Goal: Task Accomplishment & Management: Manage account settings

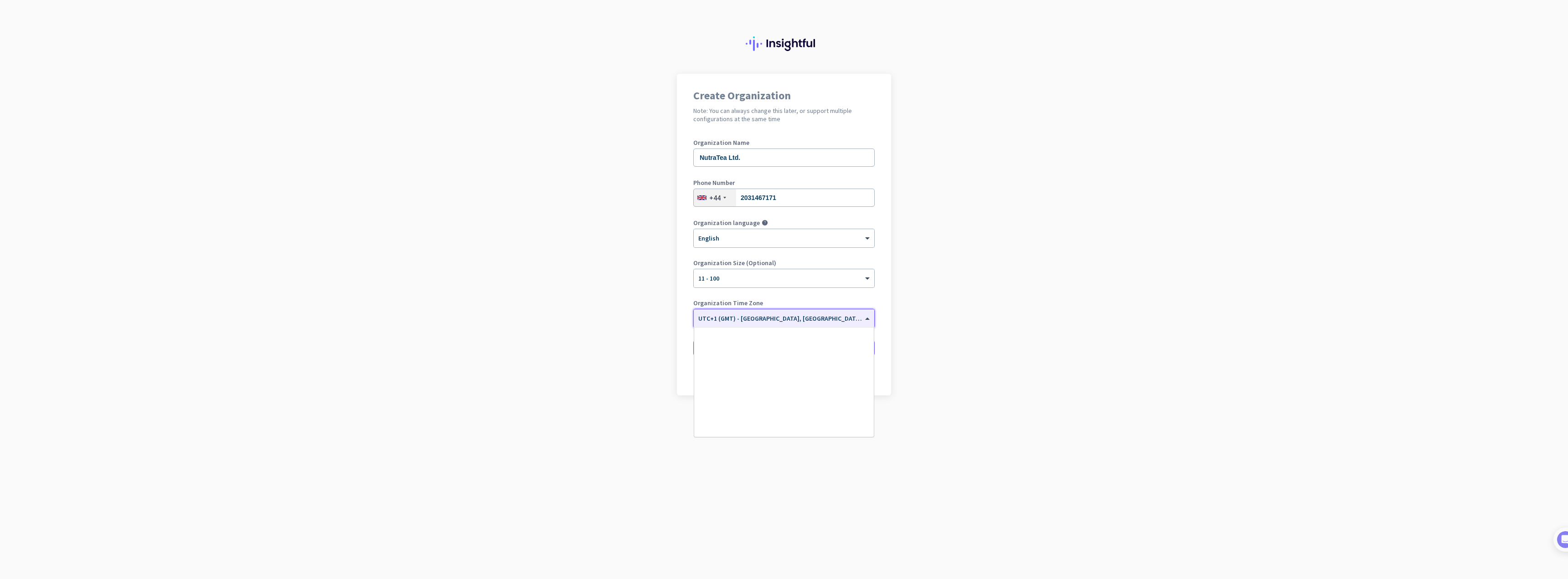
click at [807, 322] on div "× UTC+1 (GMT) - [GEOGRAPHIC_DATA], [GEOGRAPHIC_DATA], [GEOGRAPHIC_DATA], [GEOGR…" at bounding box center [784, 318] width 181 height 18
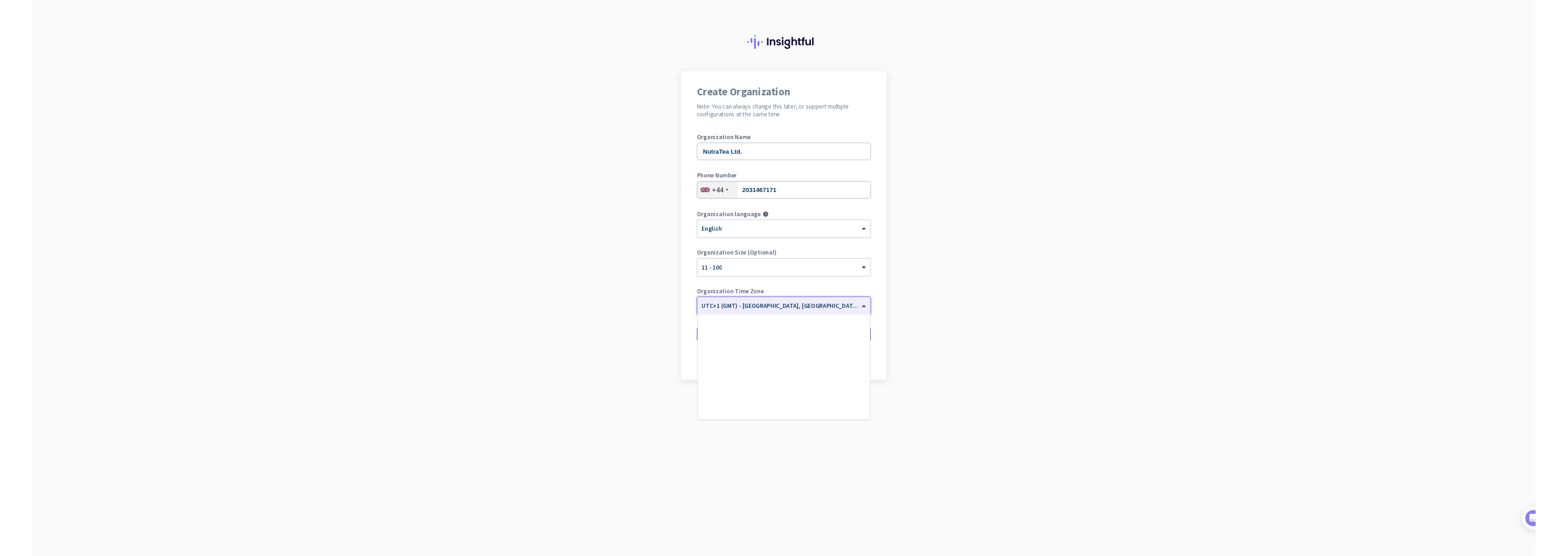
scroll to position [1746, 0]
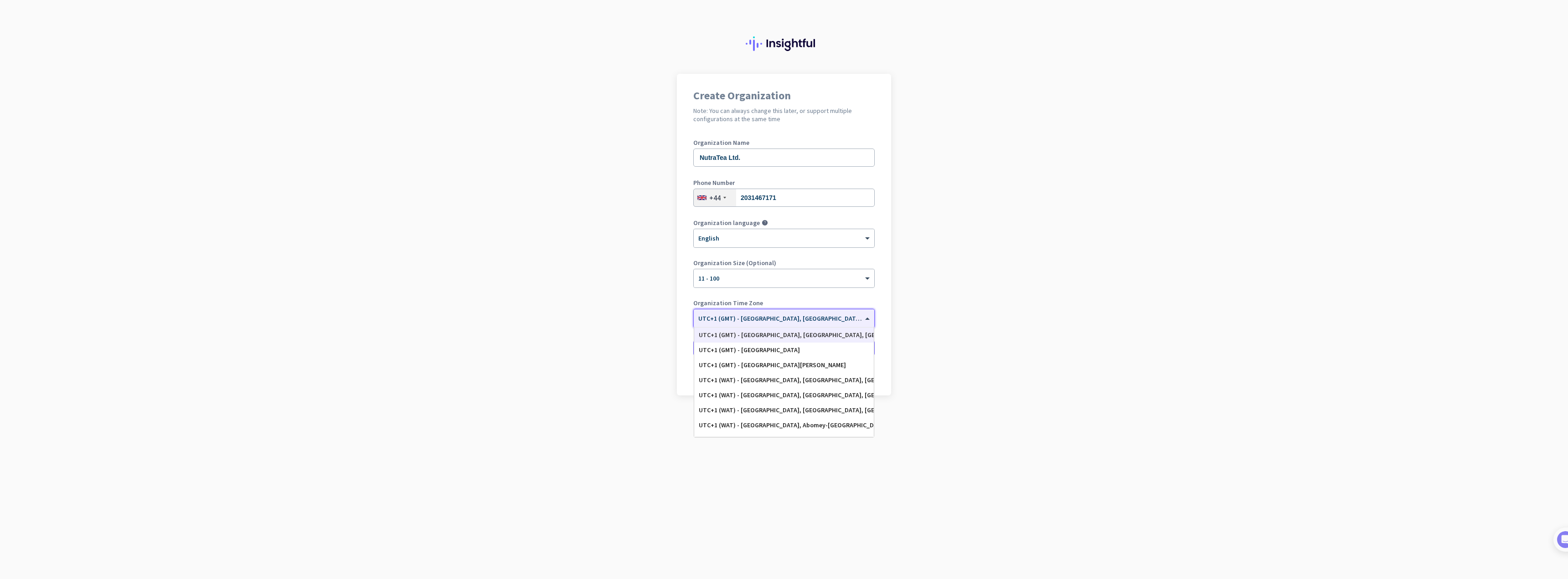
click at [806, 335] on div "UTC+1 (GMT) - [GEOGRAPHIC_DATA], [GEOGRAPHIC_DATA], [GEOGRAPHIC_DATA], [GEOGRAP…" at bounding box center [784, 335] width 170 height 8
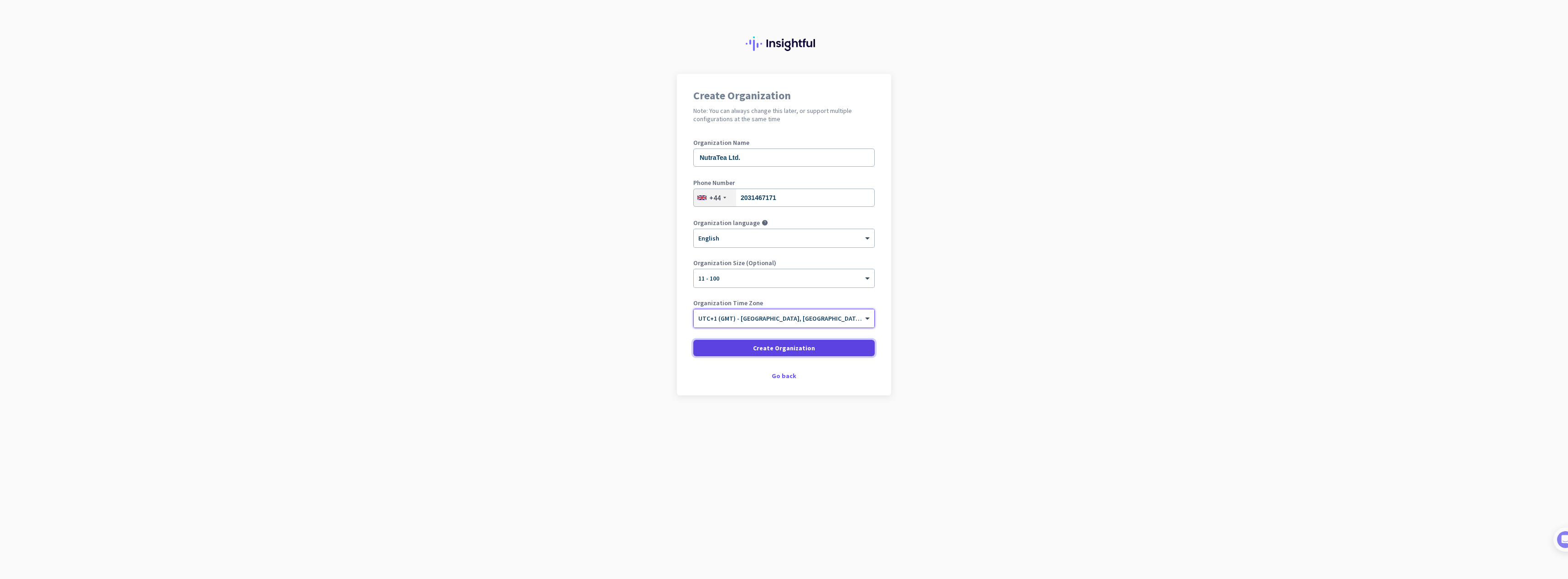
click at [806, 342] on span at bounding box center [784, 348] width 181 height 22
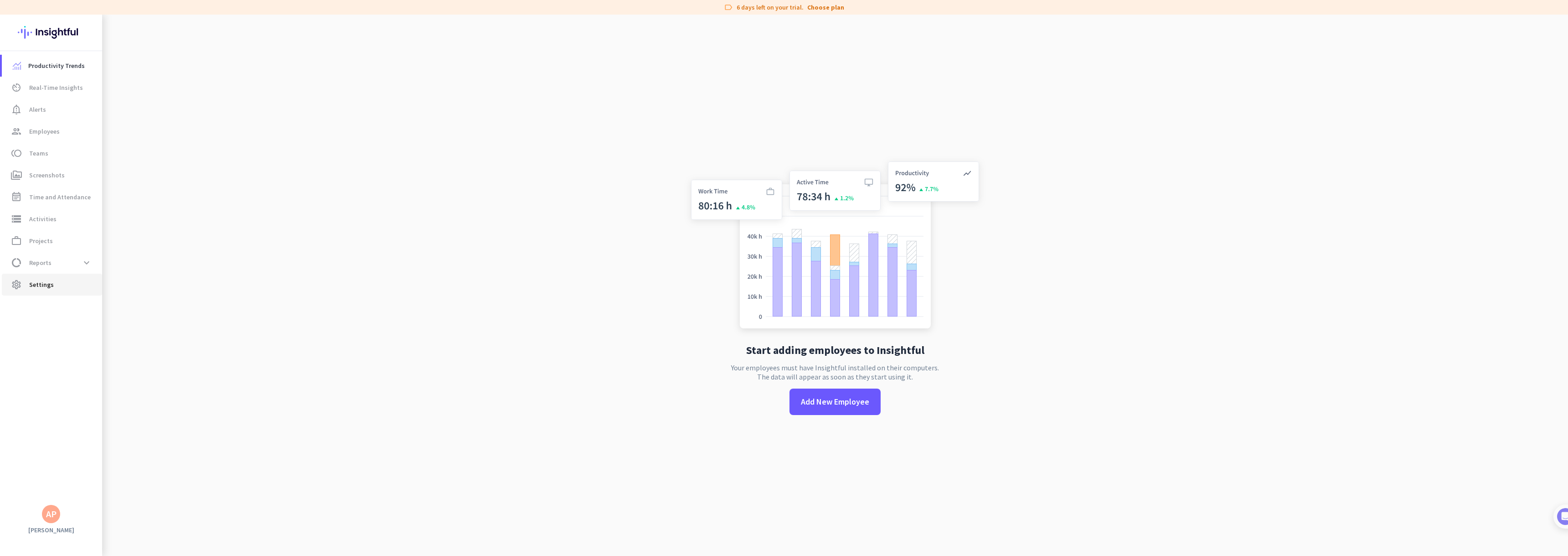
click at [19, 288] on icon "settings" at bounding box center [16, 284] width 11 height 11
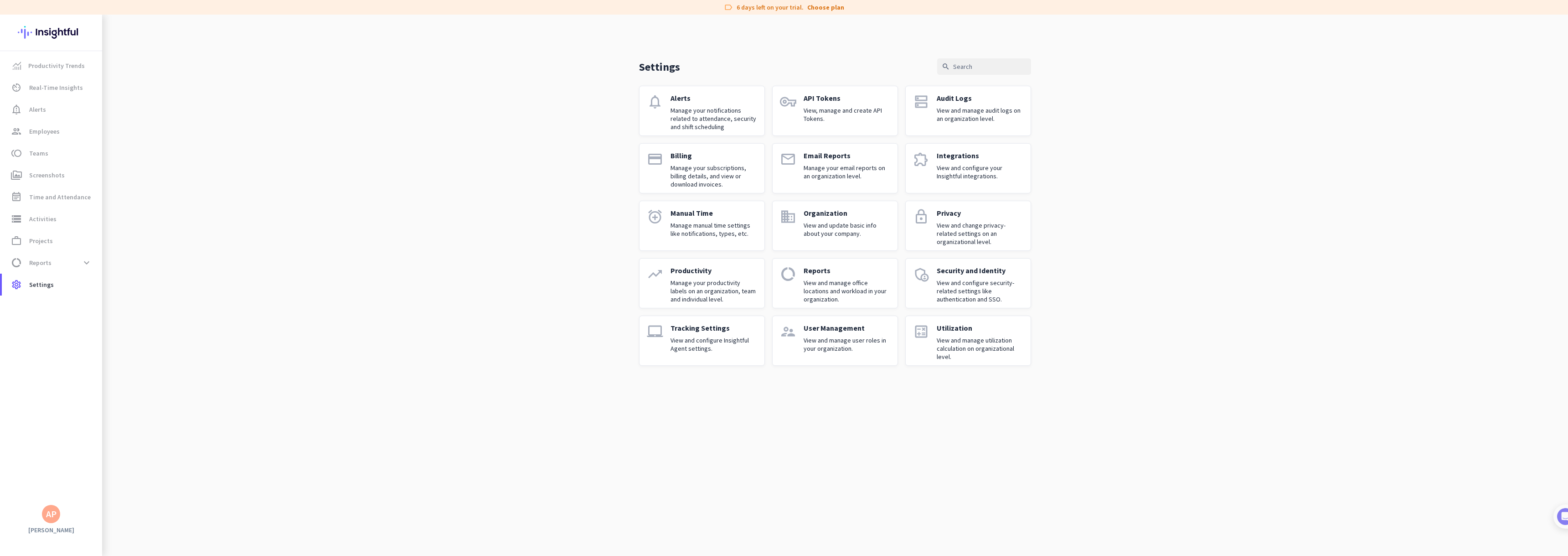
click at [687, 340] on p "View and configure Insightful Agent settings." at bounding box center [714, 344] width 86 height 16
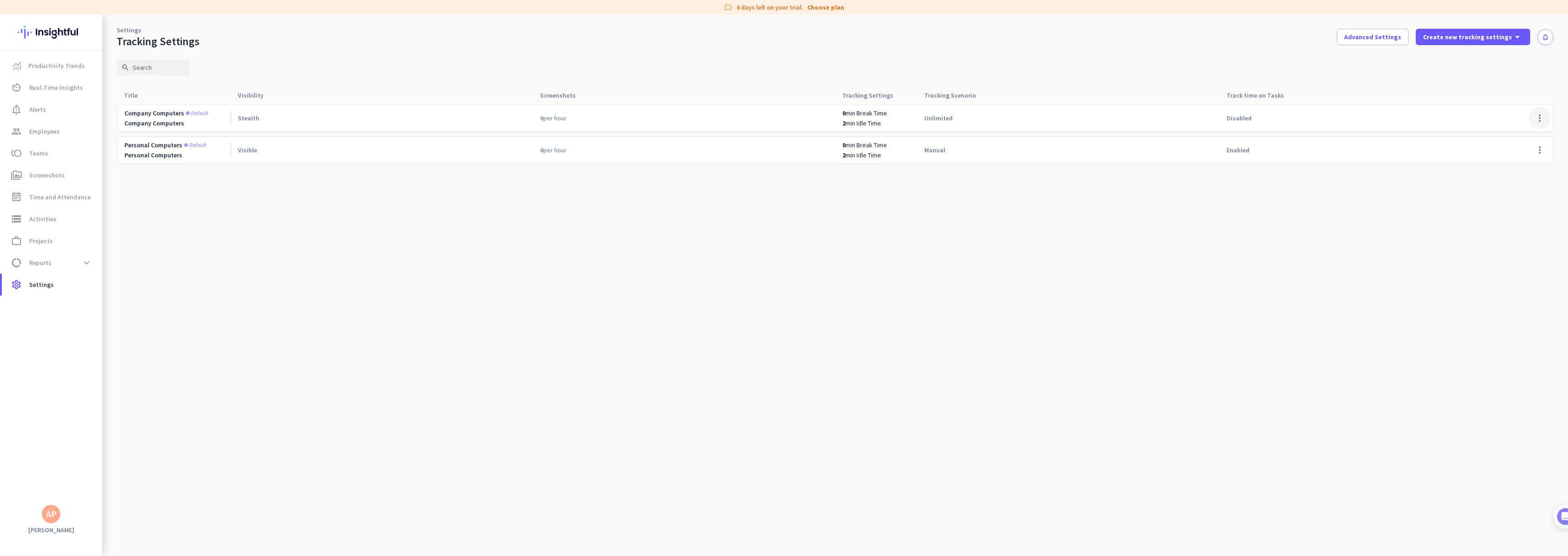
click at [1543, 118] on span at bounding box center [1540, 118] width 22 height 22
click at [1538, 133] on span "Edit" at bounding box center [1522, 137] width 44 height 9
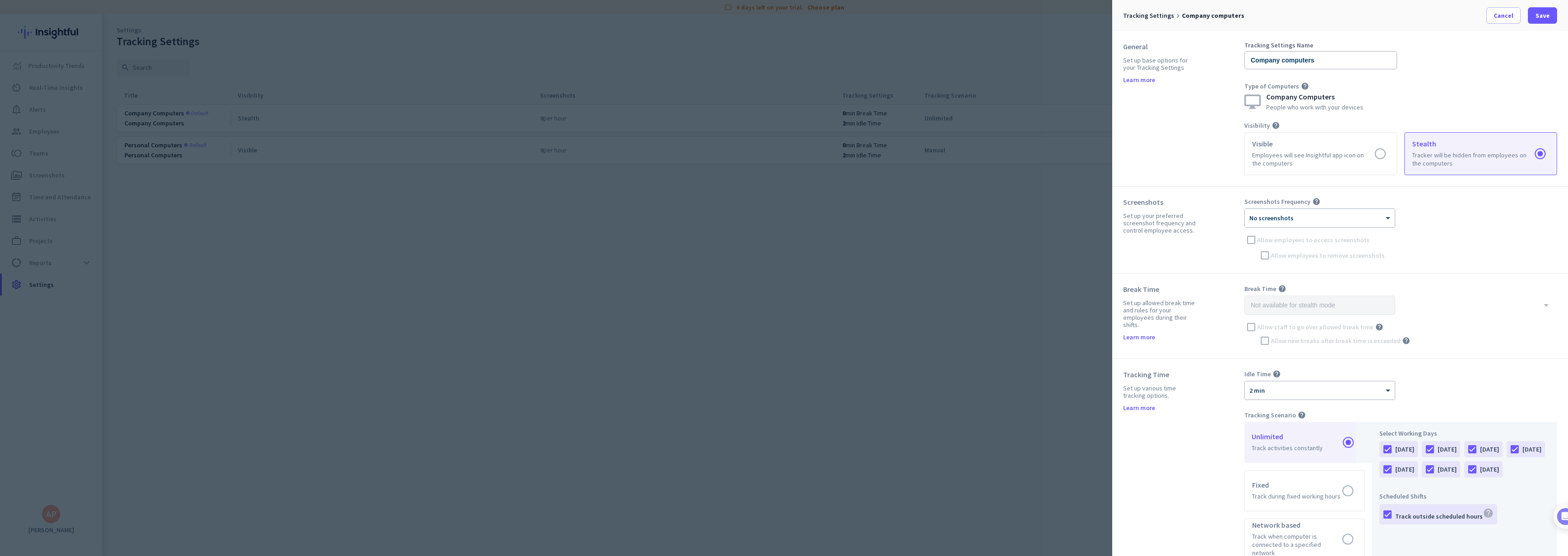
click at [1397, 212] on div "Screenshots Frequency help × No screenshots Allow employees to access screensho…" at bounding box center [1401, 230] width 313 height 65
click at [1394, 213] on div at bounding box center [1320, 215] width 150 height 8
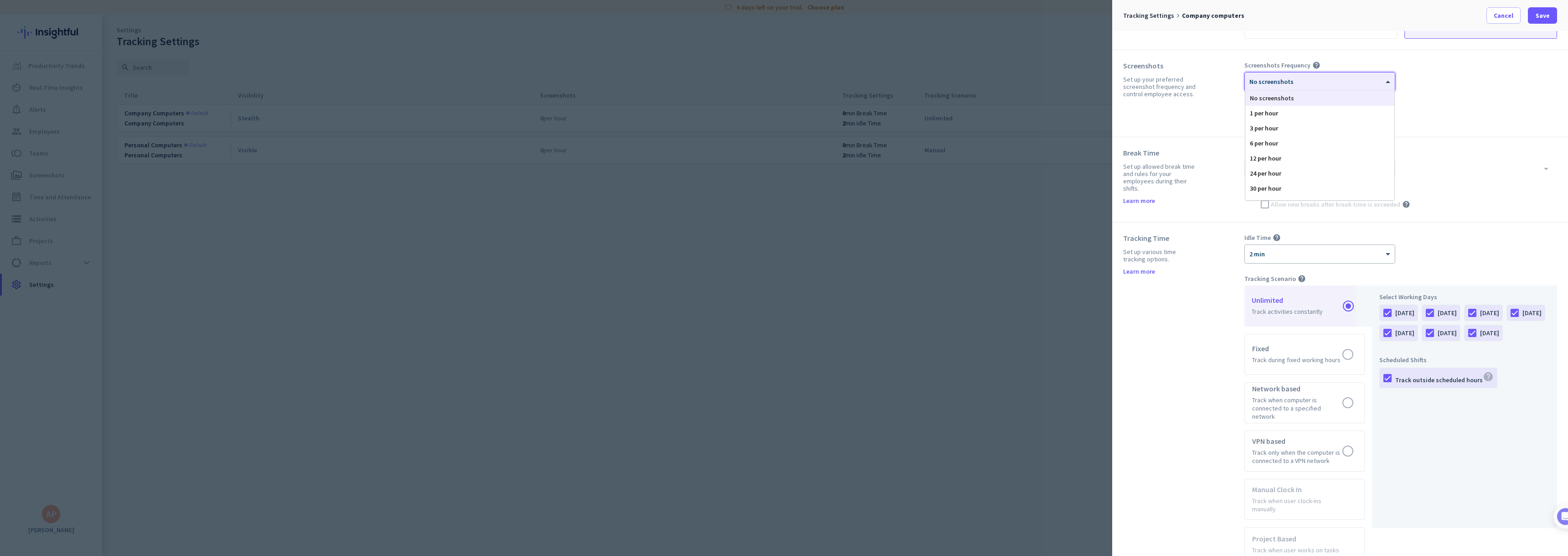
click at [1479, 166] on div "arrow_drop_down" at bounding box center [1401, 168] width 313 height 19
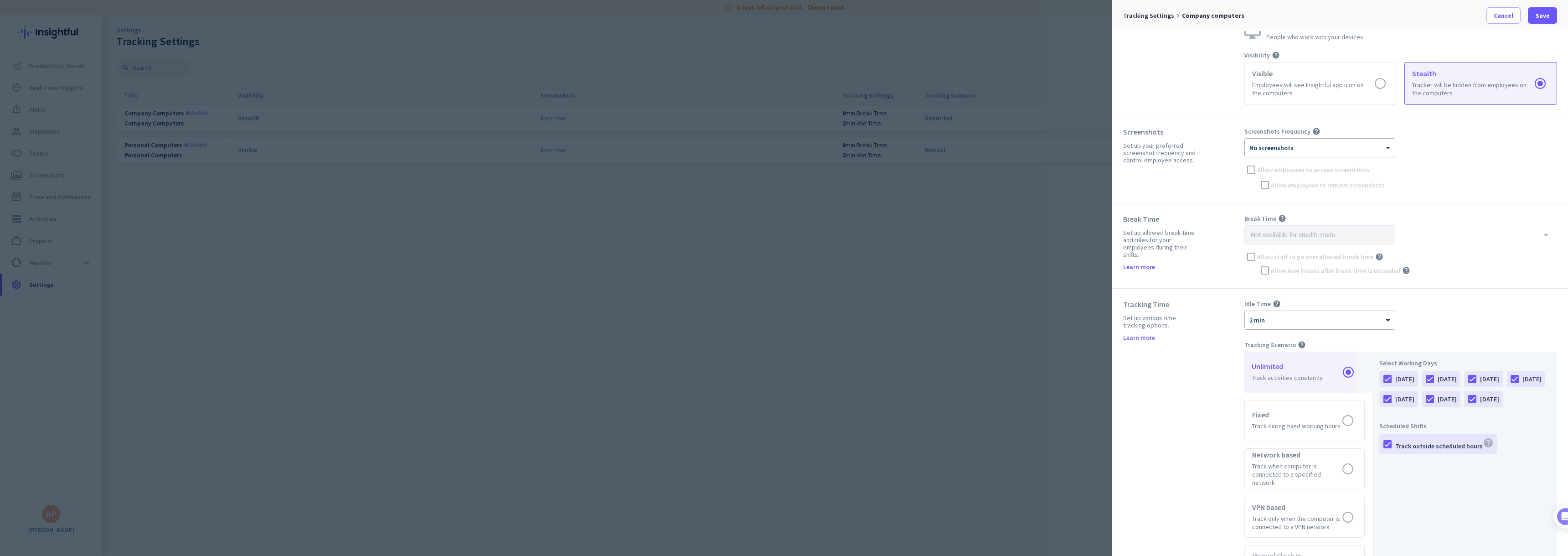
scroll to position [46, 0]
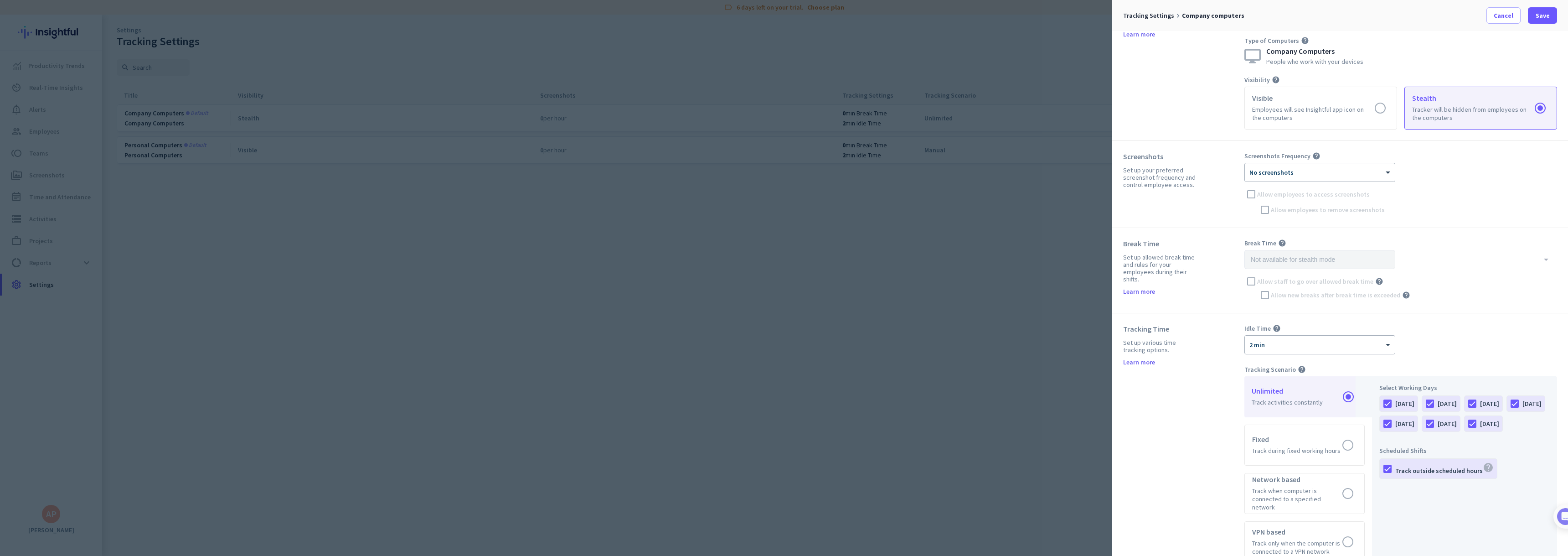
click at [1441, 116] on label at bounding box center [1480, 108] width 152 height 42
click at [0, 0] on input "radio" at bounding box center [0, 0] width 0 height 0
click at [1374, 169] on div at bounding box center [1320, 169] width 150 height 8
click at [1298, 283] on div "30 per hour" at bounding box center [1320, 279] width 149 height 15
click at [1356, 178] on div "× 30 per hour" at bounding box center [1320, 172] width 150 height 18
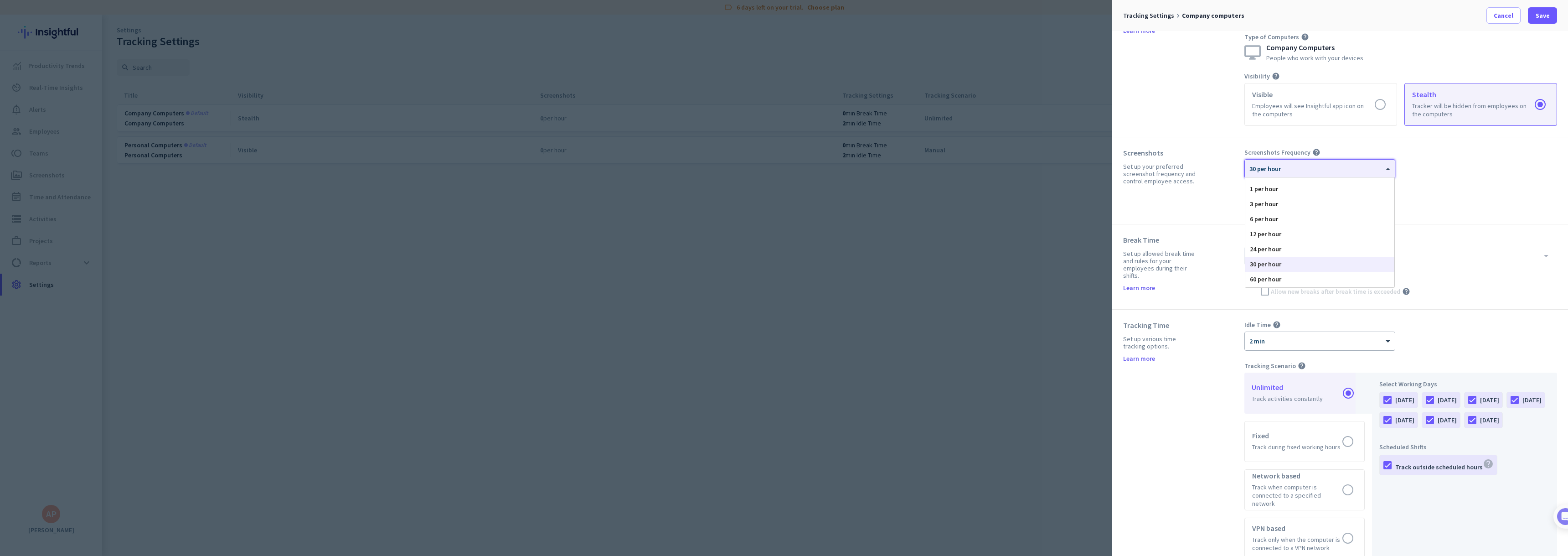
scroll to position [11, 0]
click at [1339, 267] on div "30 per hour" at bounding box center [1320, 264] width 149 height 15
click at [1447, 200] on div "Screenshots Frequency help × 30 per hour Allow employees to access screenshots …" at bounding box center [1401, 180] width 313 height 65
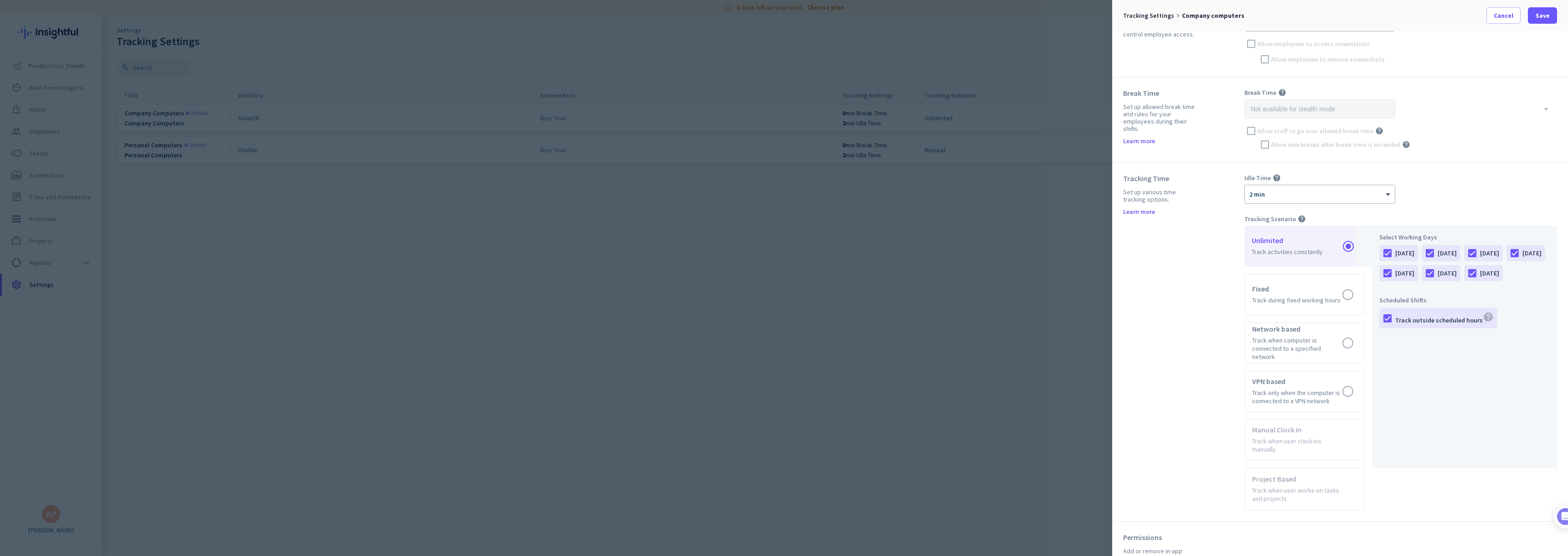
scroll to position [230, 0]
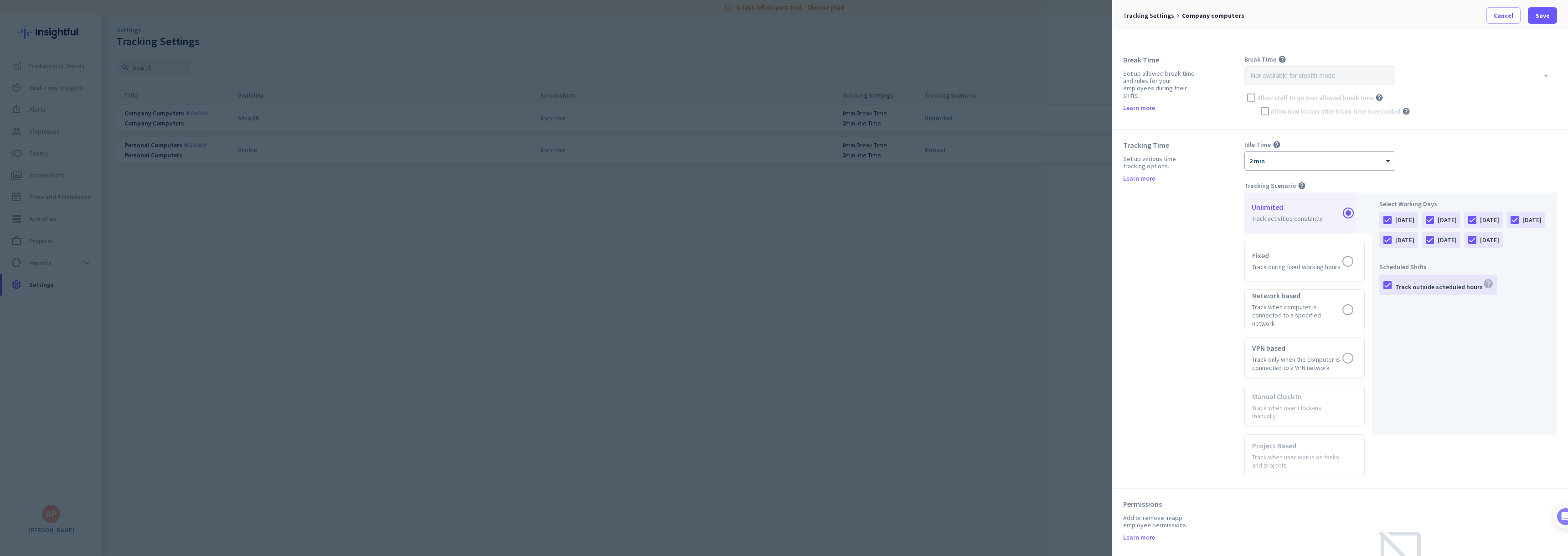
click at [1293, 168] on div "× 2 min" at bounding box center [1320, 161] width 150 height 18
click at [1216, 194] on div "Tracking Time Set up various time tracking options. Learn more" at bounding box center [1183, 309] width 121 height 337
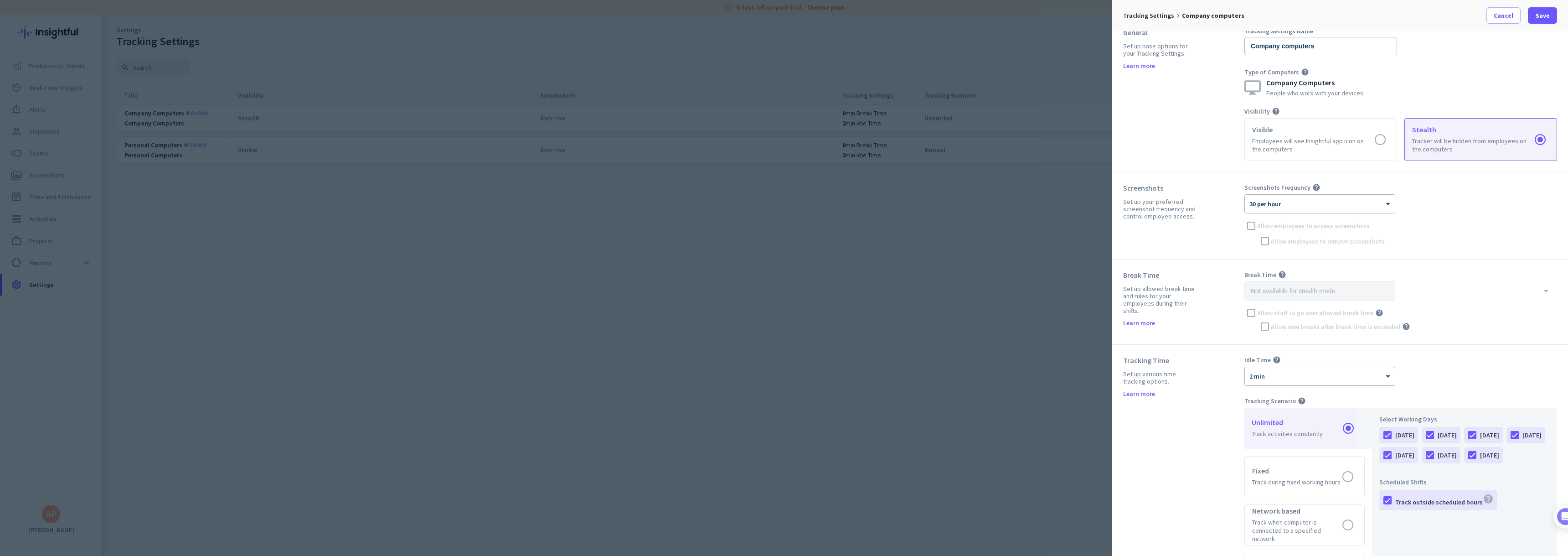
scroll to position [0, 0]
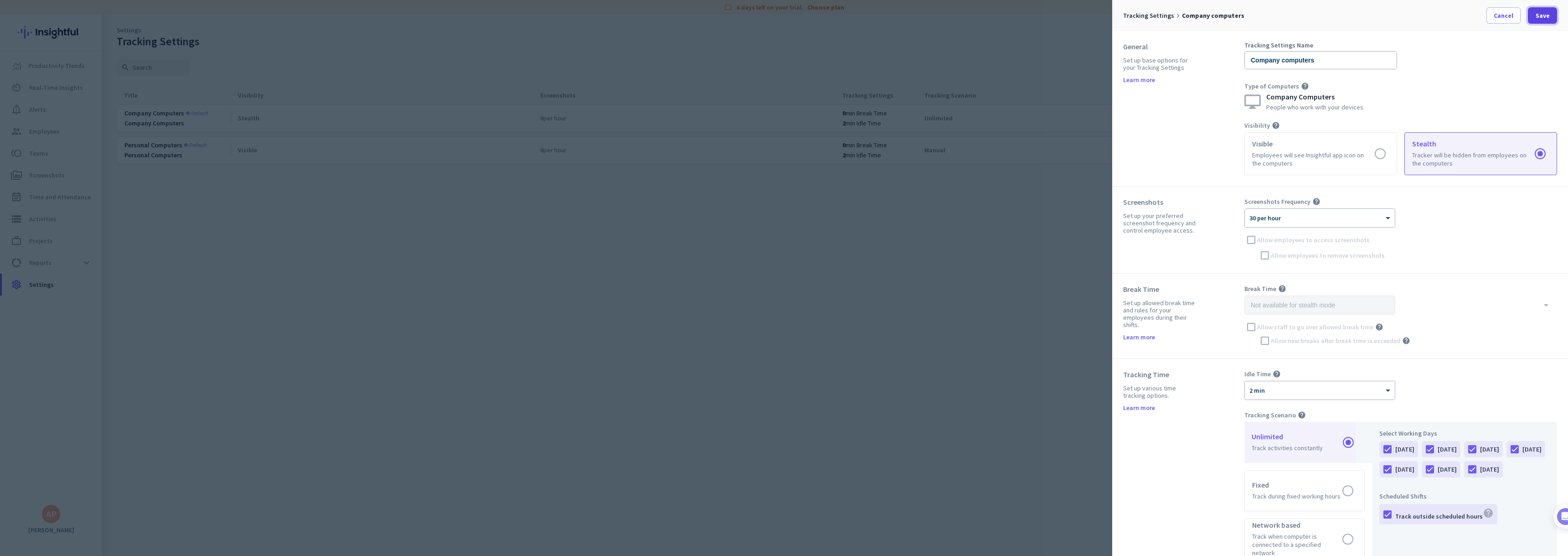
click at [1541, 19] on span "Save" at bounding box center [1542, 15] width 14 height 9
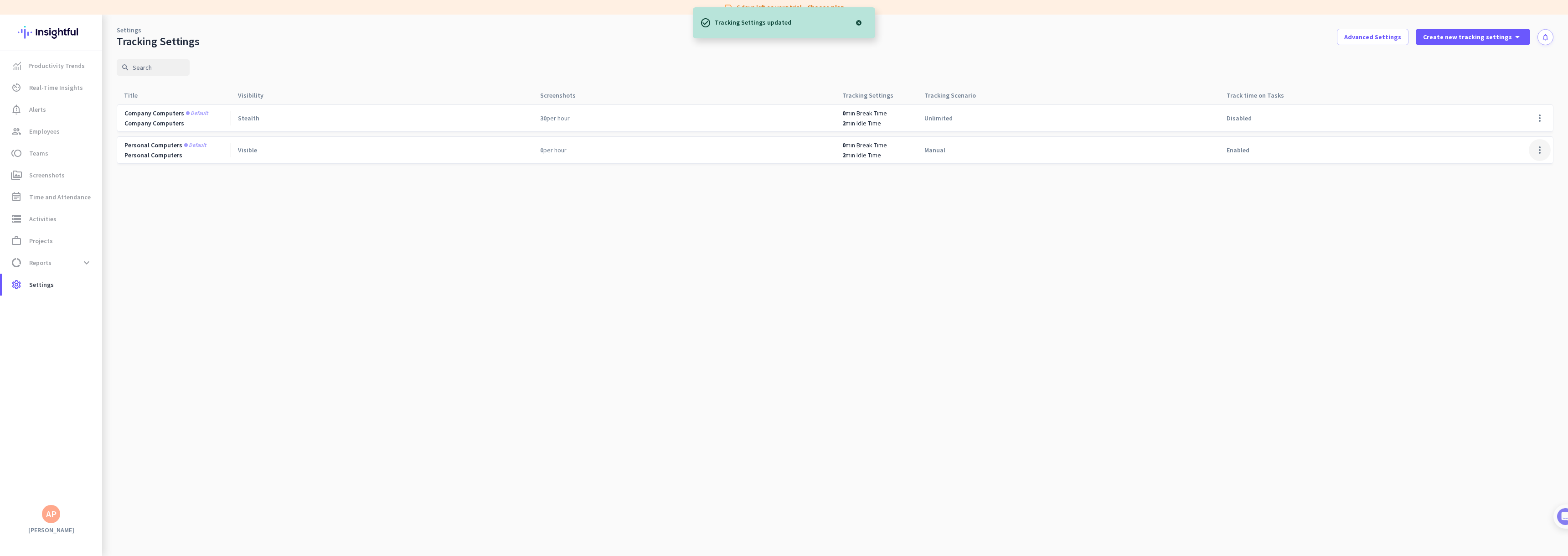
click at [1542, 150] on span at bounding box center [1540, 150] width 22 height 22
click at [1520, 173] on span "Edit" at bounding box center [1522, 169] width 44 height 9
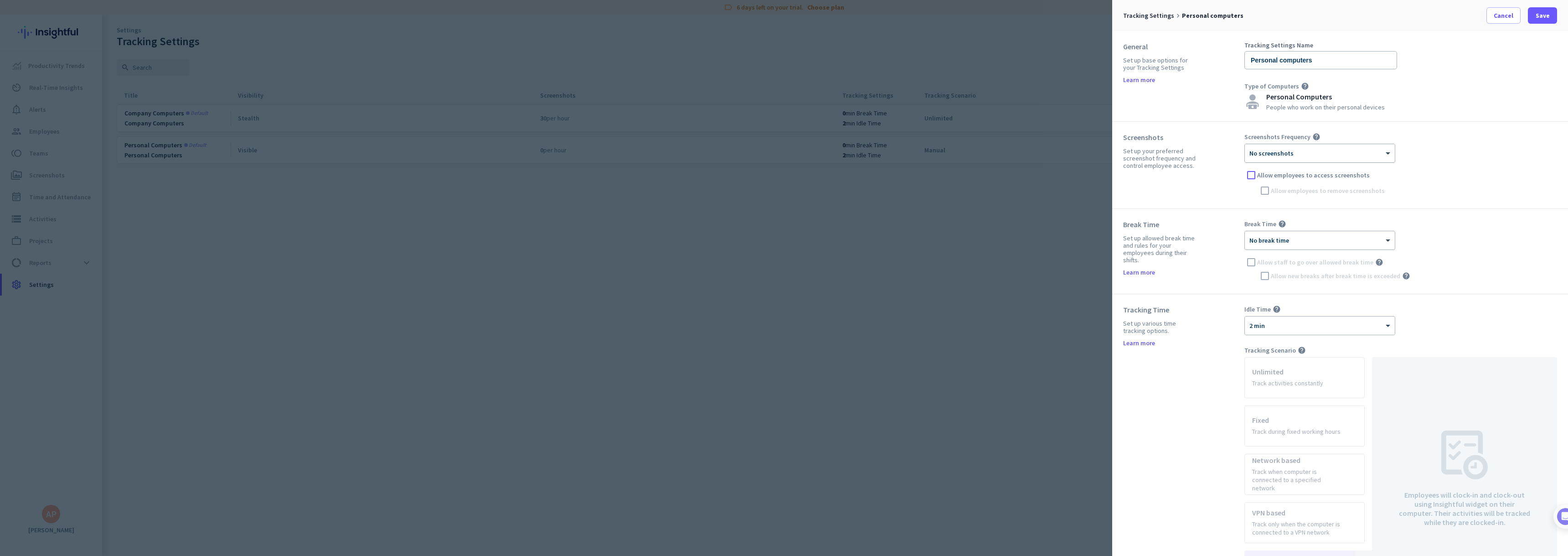
click at [1374, 152] on div at bounding box center [1320, 150] width 150 height 8
click at [1334, 261] on div "30 per hour" at bounding box center [1320, 260] width 149 height 15
click at [1455, 218] on div "Break Time Set up allowed break time and rules for your employees during their …" at bounding box center [1340, 252] width 456 height 85
click at [1385, 242] on span at bounding box center [1389, 241] width 12 height 8
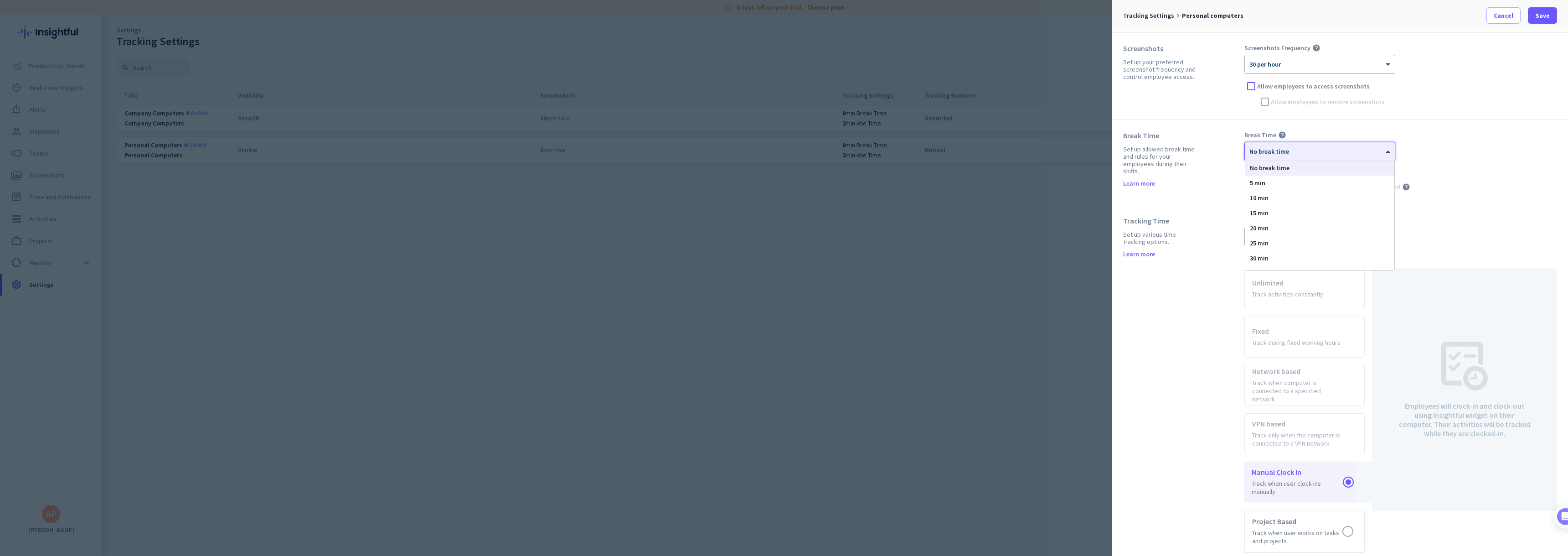
scroll to position [88, 0]
click at [1307, 168] on div "No break time" at bounding box center [1320, 169] width 149 height 15
click at [1464, 177] on div "Allow staff to go over allowed break time help" at bounding box center [1401, 175] width 313 height 13
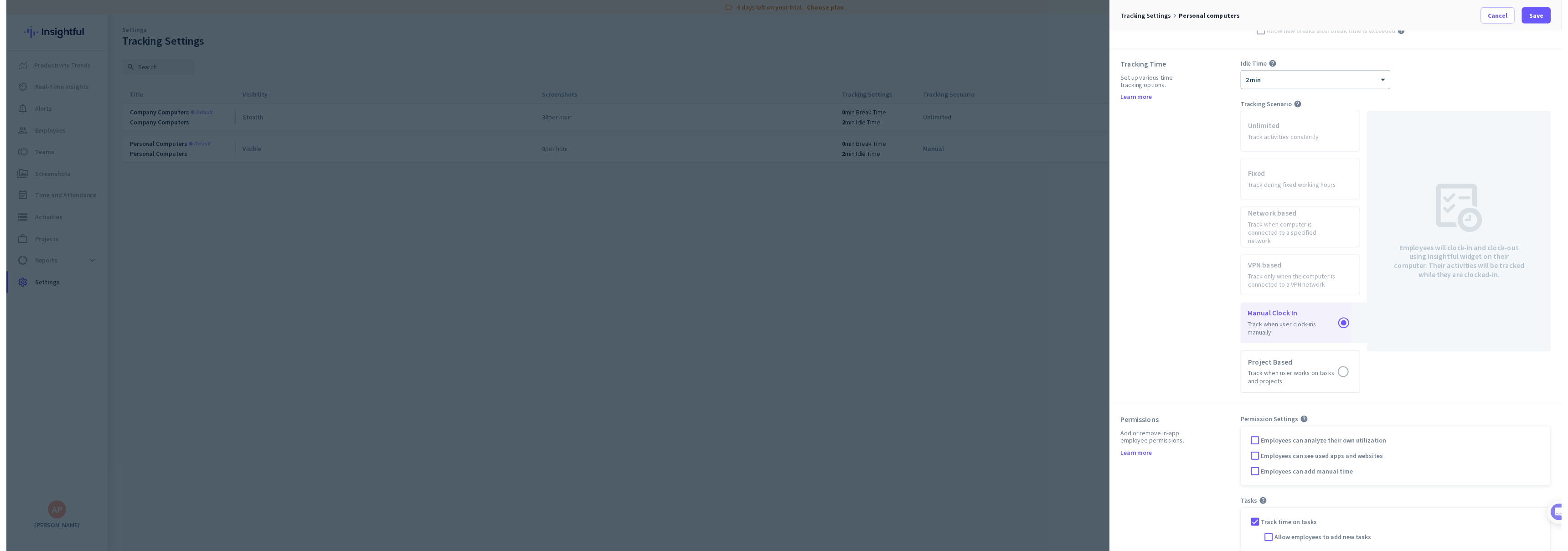
scroll to position [248, 0]
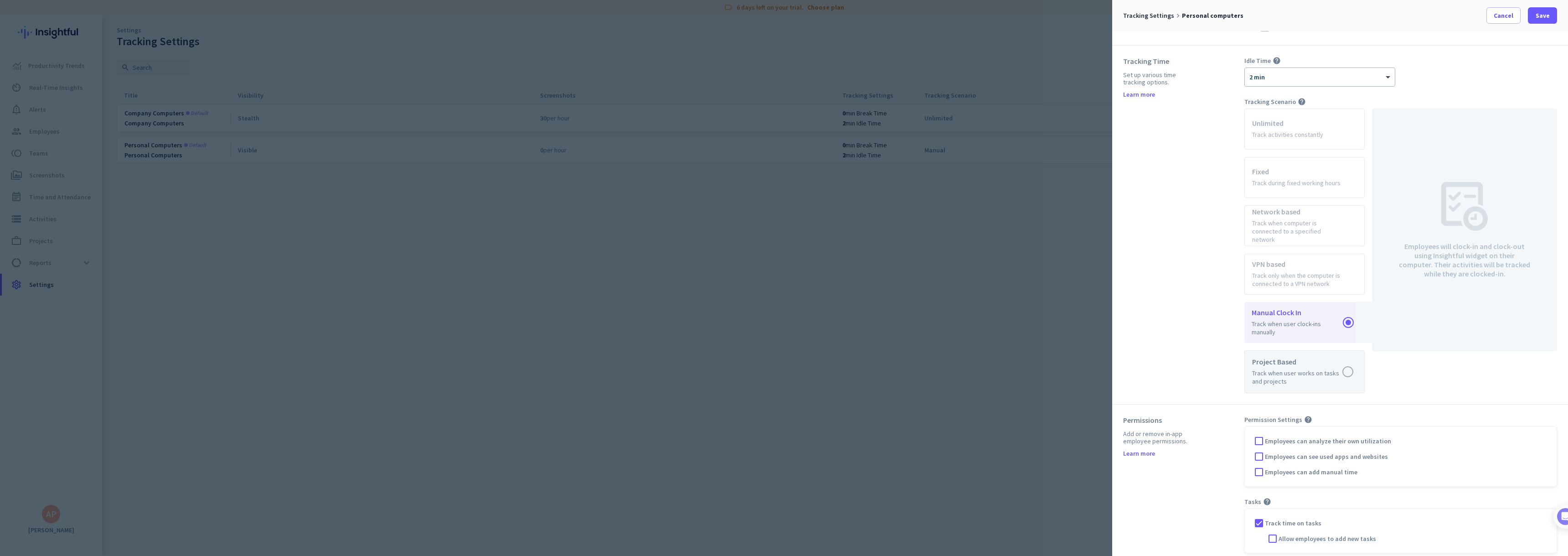
click at [1344, 366] on label at bounding box center [1304, 371] width 119 height 42
click at [0, 0] on input "radio" at bounding box center [0, 0] width 0 height 0
click at [1330, 313] on label at bounding box center [1304, 323] width 119 height 40
click at [0, 0] on input "radio" at bounding box center [0, 0] width 0 height 0
click at [1362, 534] on span "Allow employees to add new tasks" at bounding box center [1327, 538] width 97 height 9
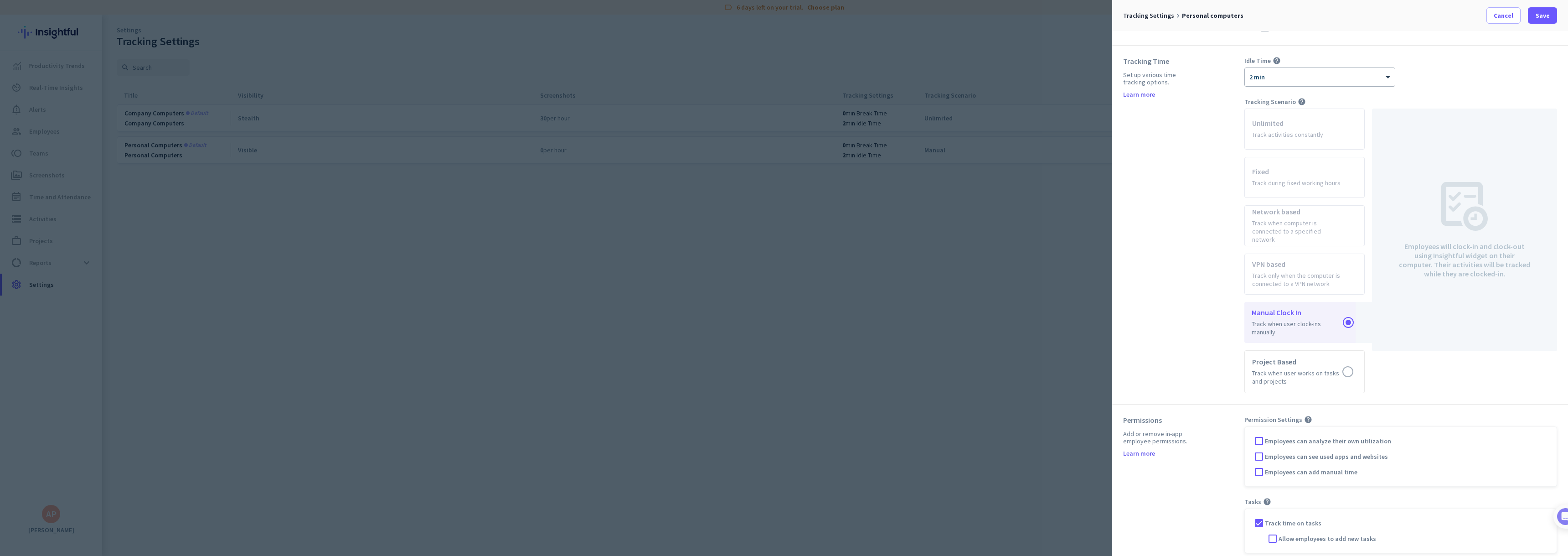
click at [0, 0] on input "Allow employees to add new tasks" at bounding box center [0, 0] width 0 height 0
click at [1548, 20] on span at bounding box center [1542, 15] width 29 height 22
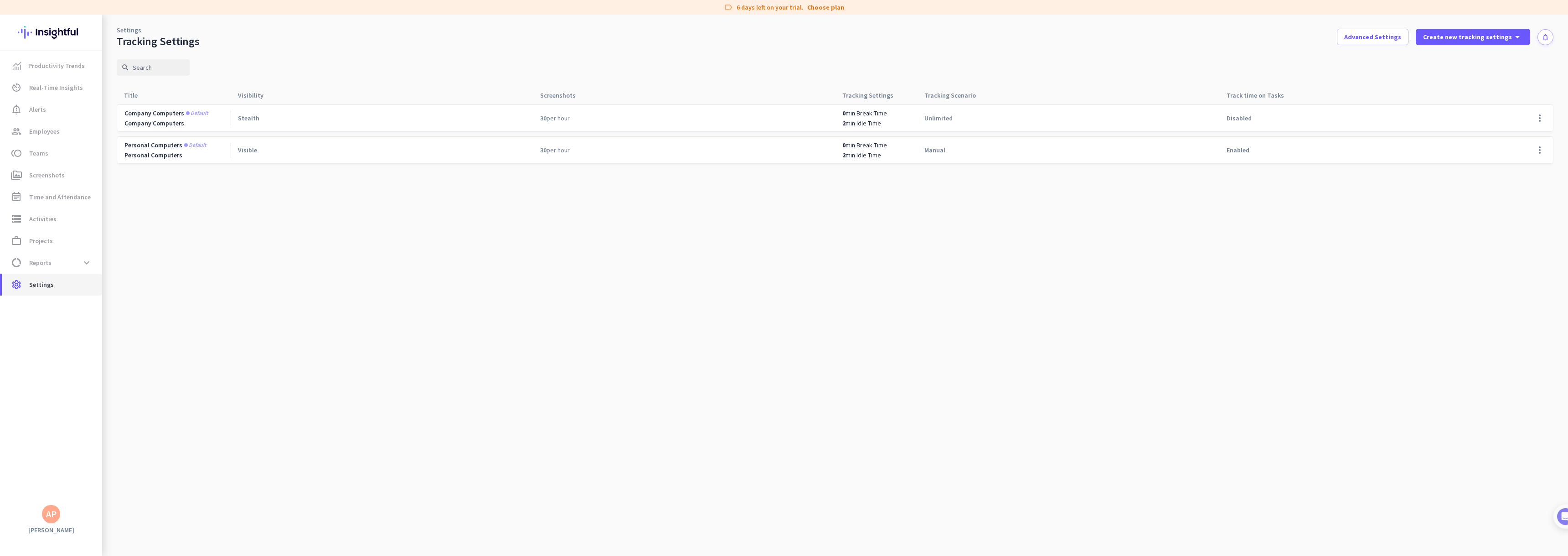
click at [47, 284] on span "Settings" at bounding box center [41, 284] width 24 height 11
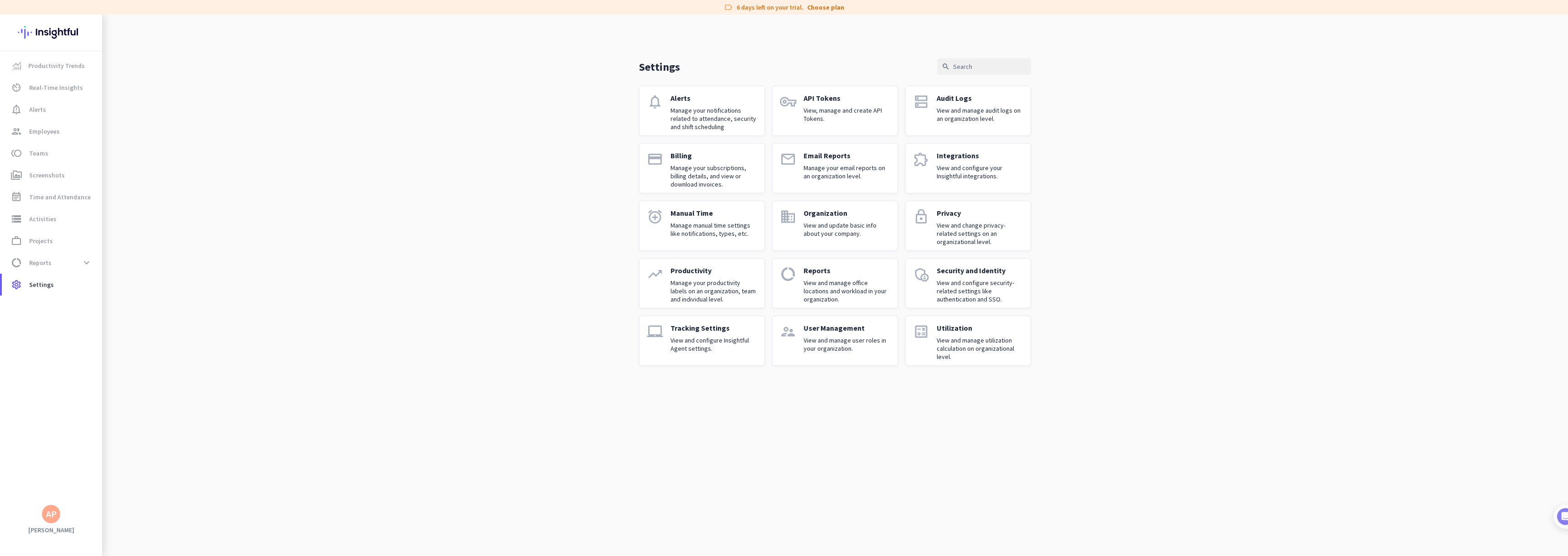
click at [981, 237] on p "View and change privacy-related settings on an organizational level." at bounding box center [980, 233] width 86 height 24
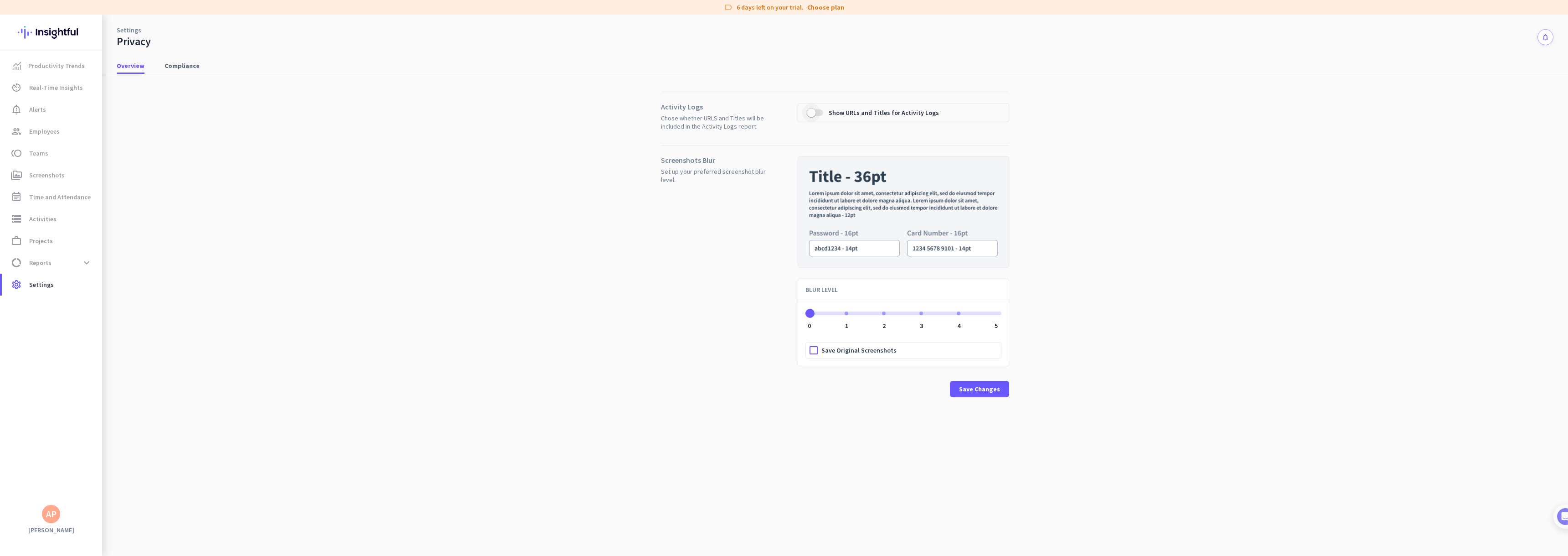
click at [811, 113] on span "button" at bounding box center [811, 112] width 9 height 9
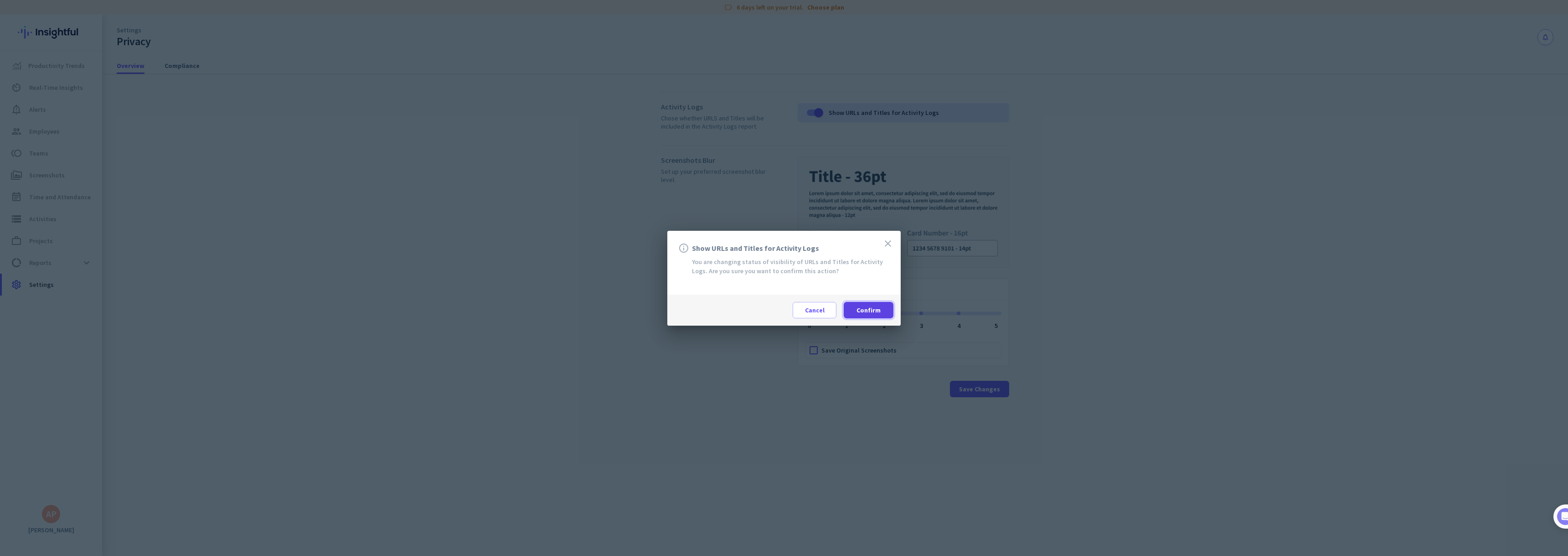
click at [872, 308] on span "Confirm" at bounding box center [869, 310] width 24 height 9
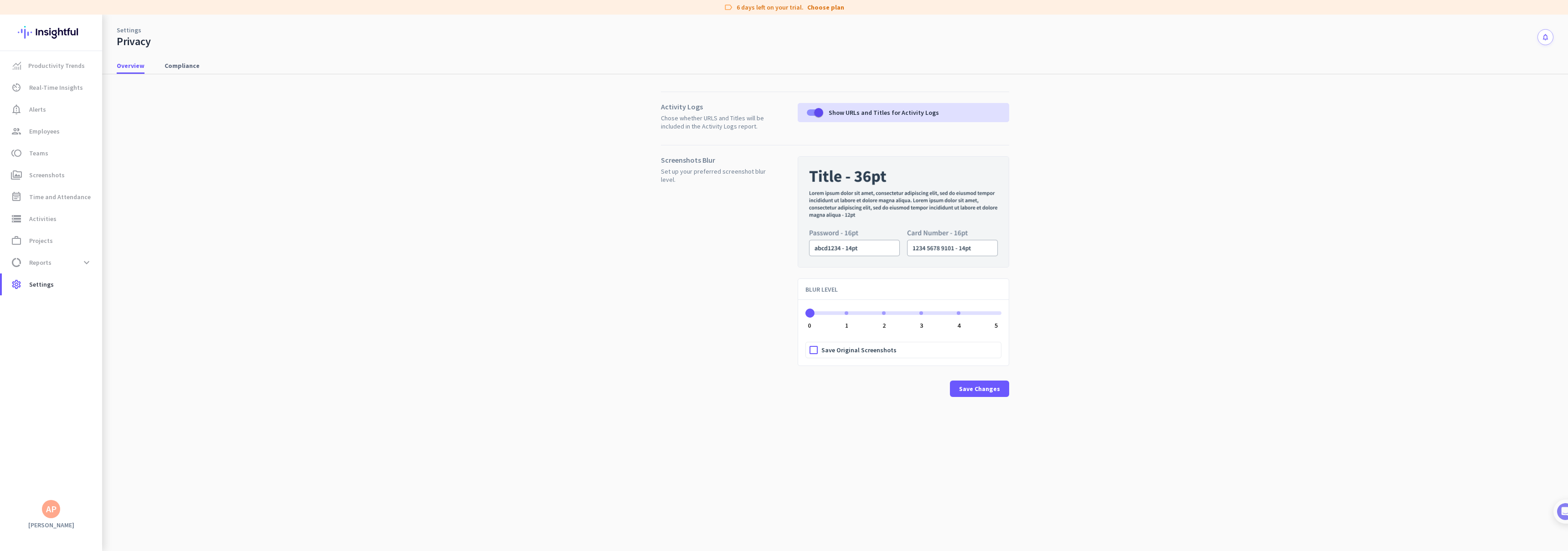
drag, startPoint x: 809, startPoint y: 312, endPoint x: 780, endPoint y: 326, distance: 32.2
click at [780, 326] on div "Screenshots Blur Set up your preferred screenshot blur level. BLUR LEVEL 0 0 1 …" at bounding box center [835, 278] width 348 height 267
click at [1003, 391] on span at bounding box center [979, 389] width 59 height 22
click at [48, 290] on span "Settings" at bounding box center [41, 284] width 24 height 11
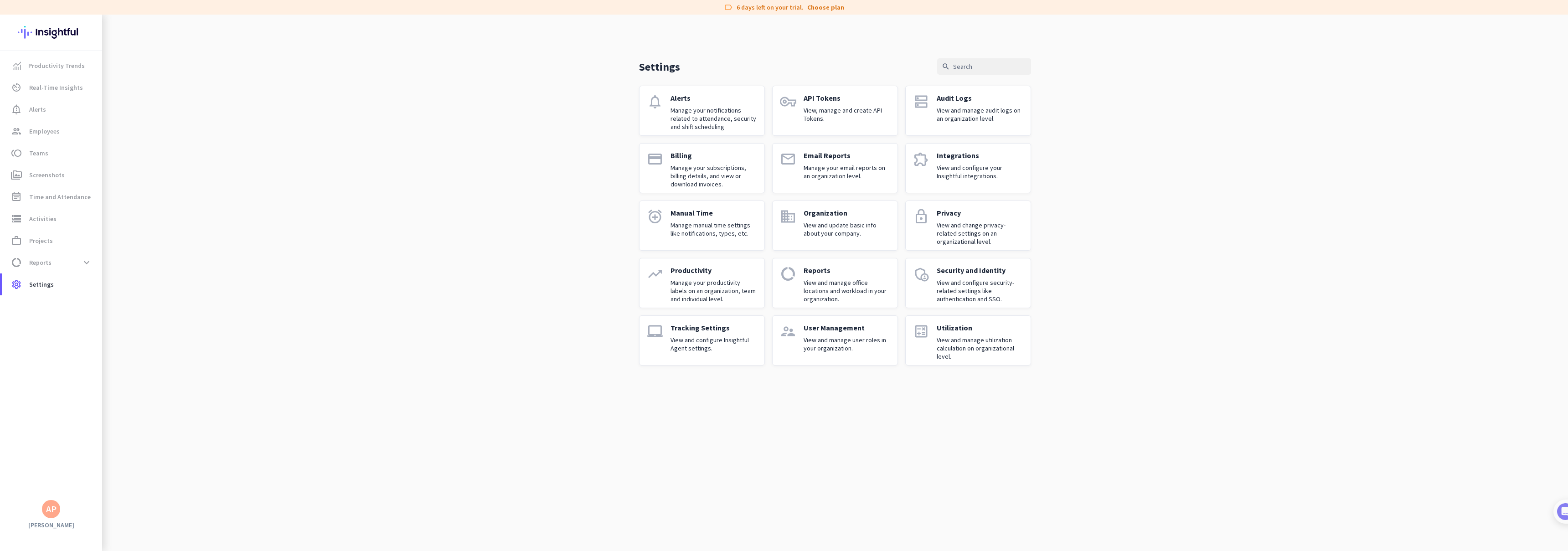
click at [845, 329] on p "User Management" at bounding box center [847, 328] width 86 height 9
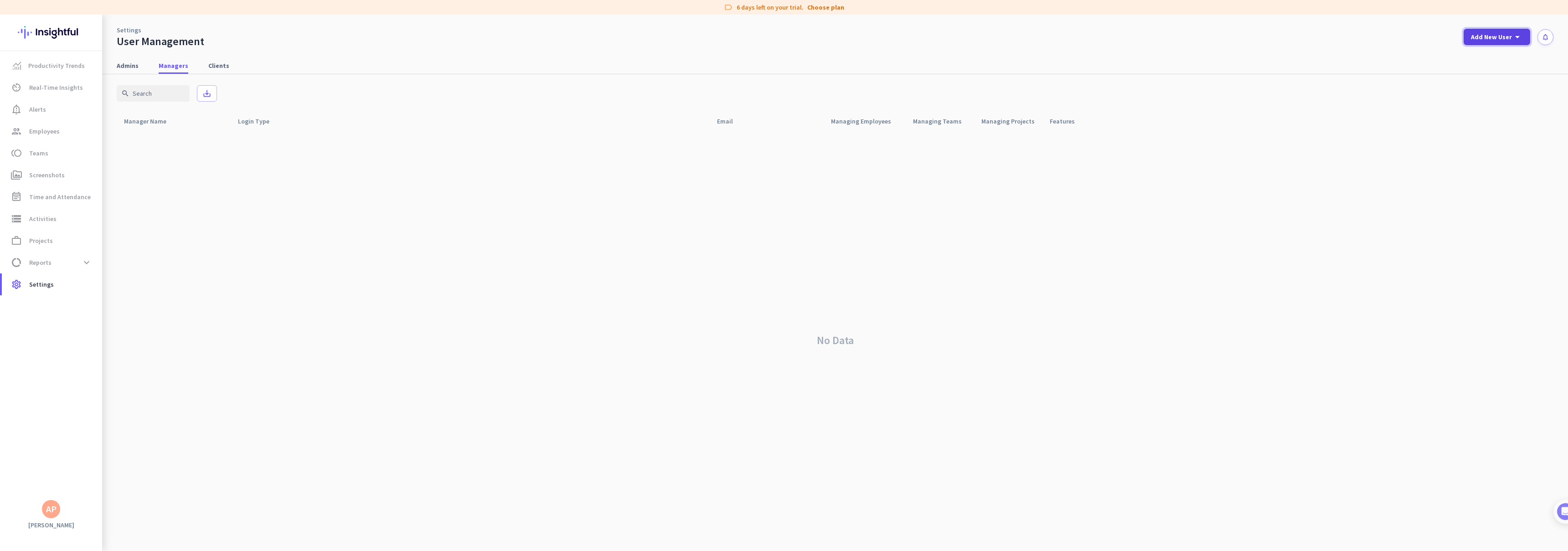
click at [1471, 42] on span at bounding box center [1497, 37] width 66 height 22
click at [1480, 83] on div "add Manager" at bounding box center [1493, 79] width 48 height 16
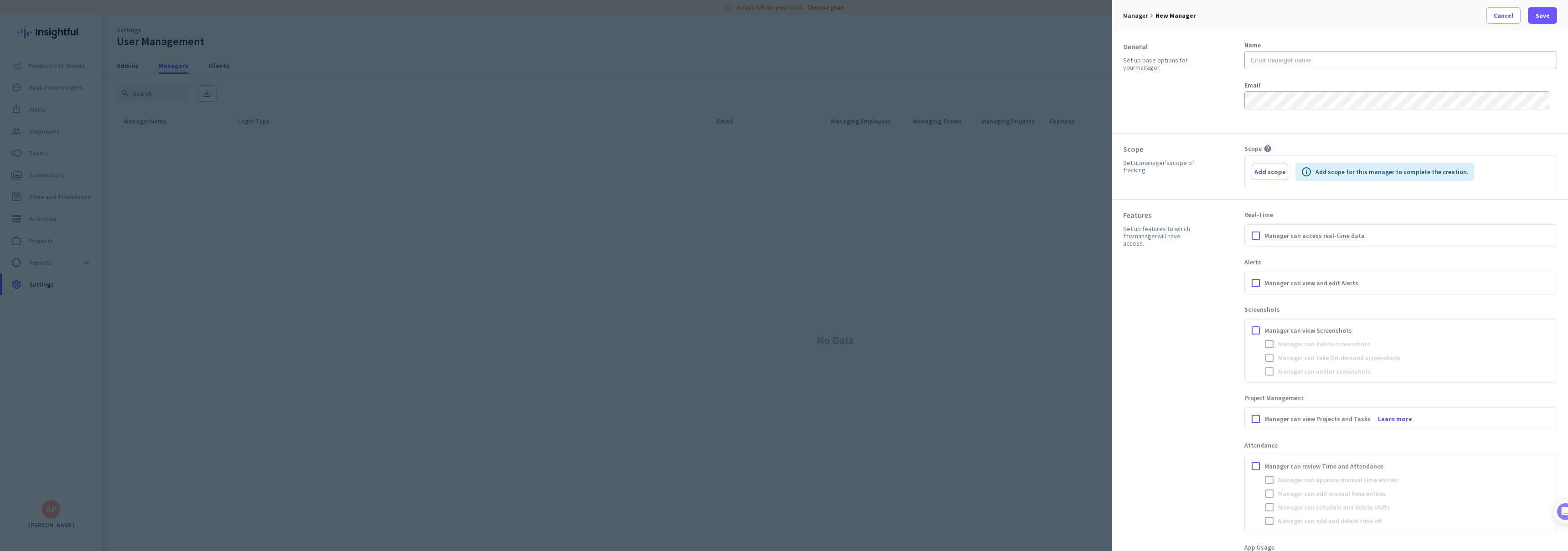
click at [1079, 254] on div at bounding box center [784, 275] width 1568 height 551
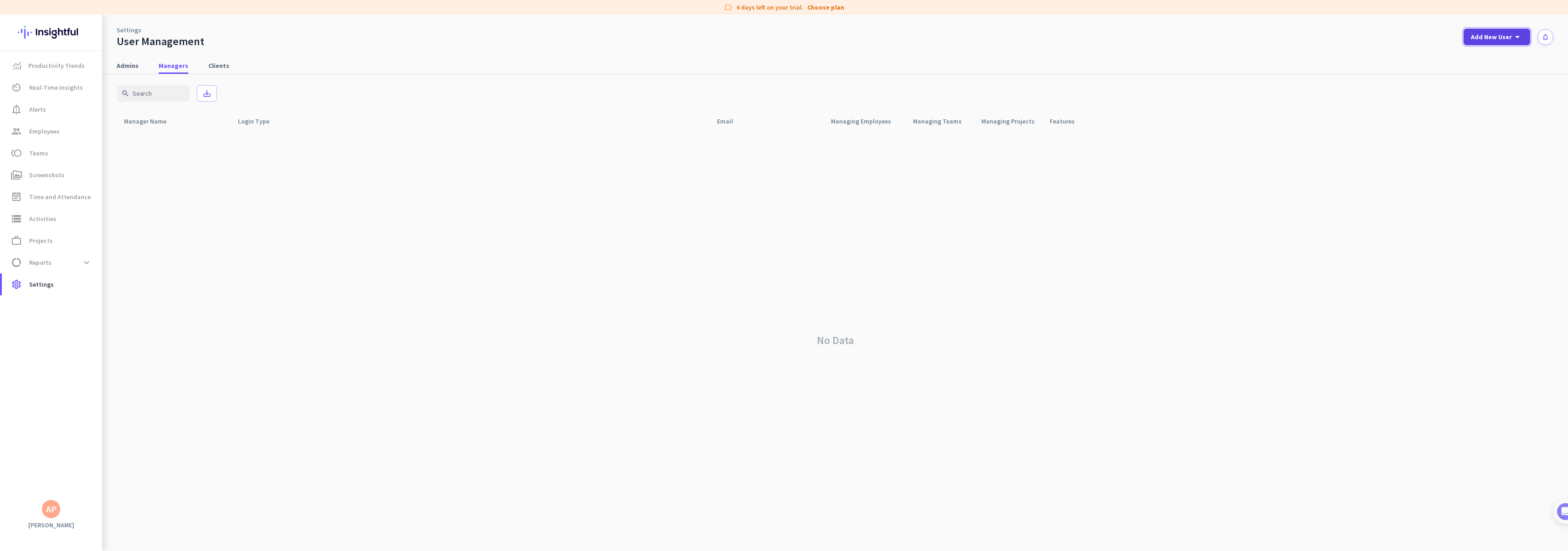
click at [1502, 36] on span "Add New User" at bounding box center [1491, 37] width 41 height 9
click at [1378, 197] on div at bounding box center [784, 275] width 1568 height 551
click at [1505, 32] on div "Add New User arrow_drop_down" at bounding box center [1496, 37] width 52 height 11
click at [1505, 81] on div "Manager" at bounding box center [1500, 79] width 28 height 9
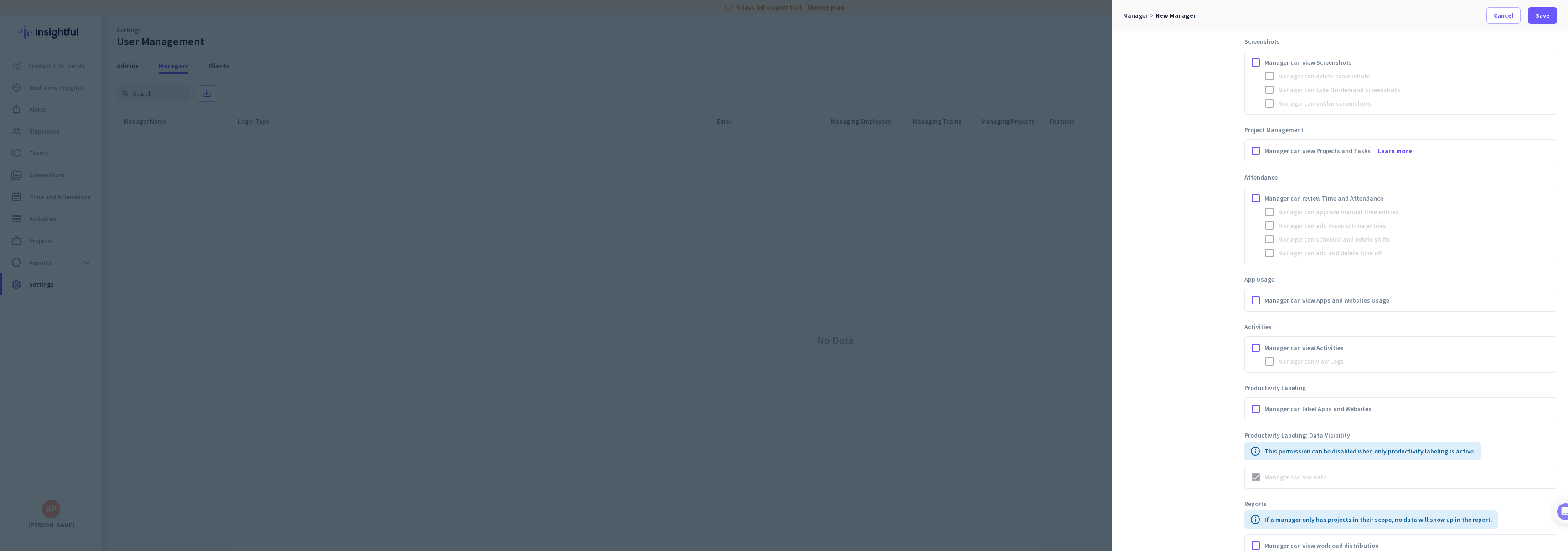
scroll to position [353, 0]
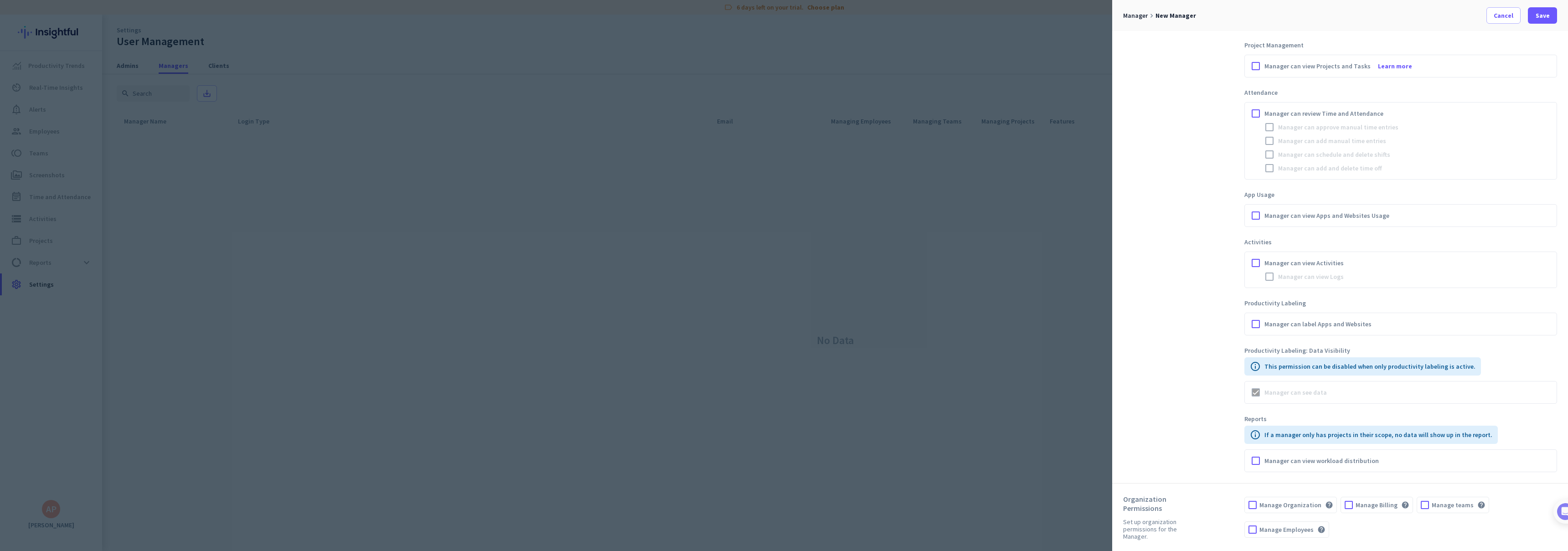
click at [1052, 172] on div at bounding box center [784, 275] width 1568 height 551
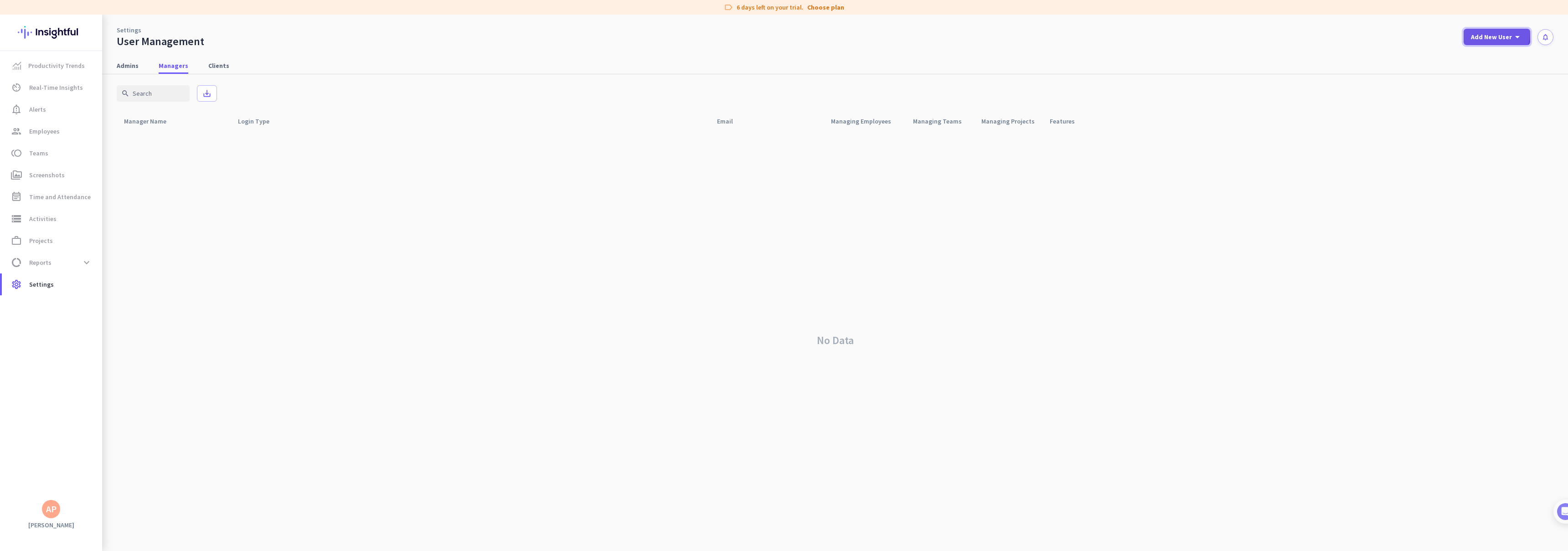
click at [1494, 32] on div "Add New User arrow_drop_down" at bounding box center [1496, 37] width 52 height 11
click at [37, 122] on div at bounding box center [784, 275] width 1568 height 551
click at [41, 126] on span "Employees" at bounding box center [44, 132] width 30 height 11
click at [85, 281] on span "settings Settings" at bounding box center [52, 284] width 86 height 11
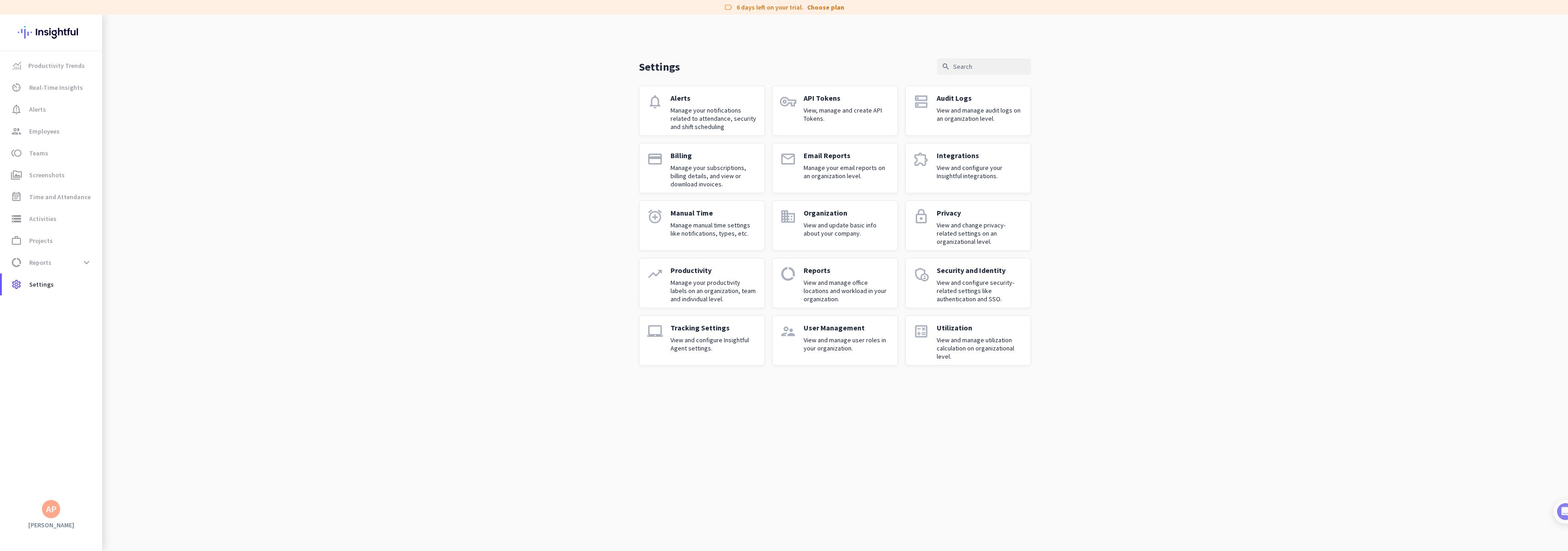
click at [847, 340] on p "View and manage user roles in your organization." at bounding box center [847, 344] width 86 height 16
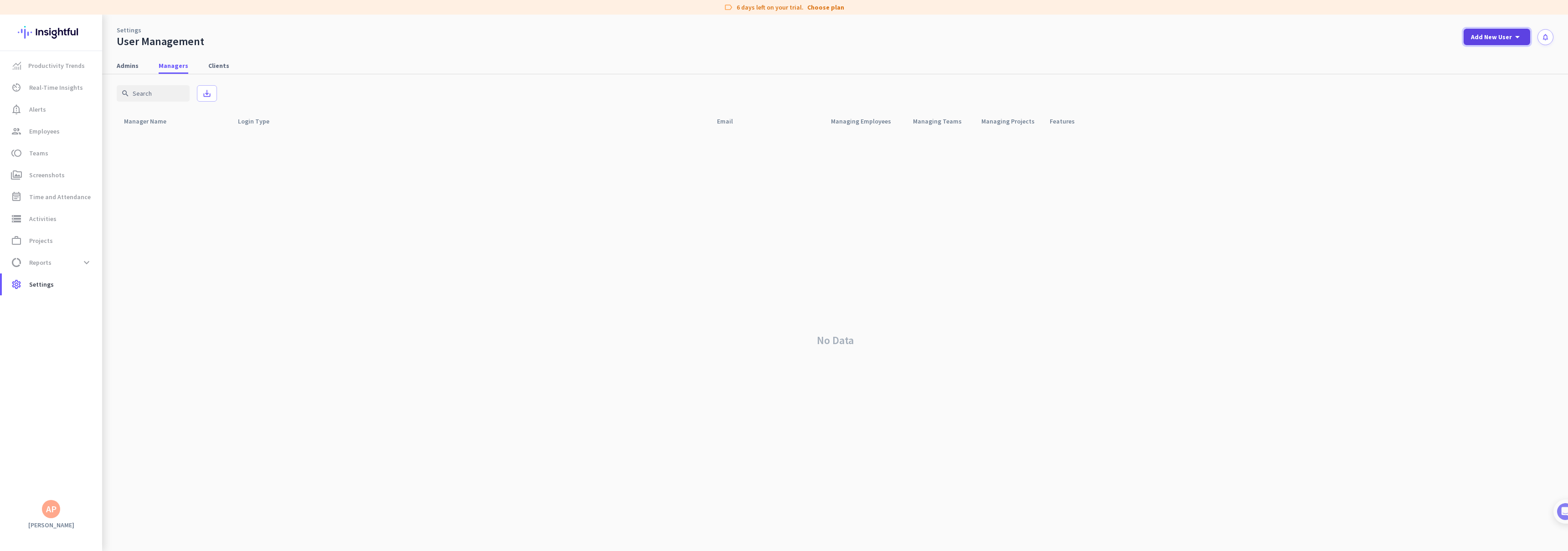
click at [1503, 40] on span "Add New User" at bounding box center [1491, 37] width 41 height 9
click at [1495, 60] on div "Admin" at bounding box center [1496, 57] width 21 height 9
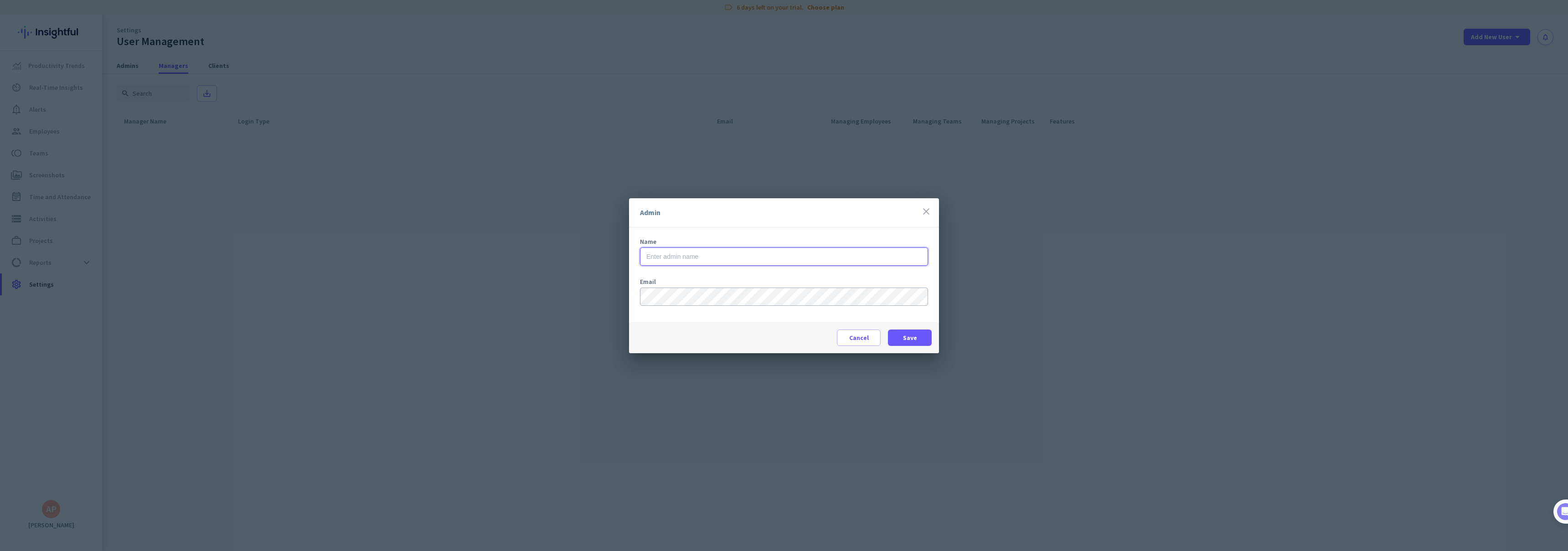
click at [724, 258] on input "text" at bounding box center [783, 257] width 288 height 18
type input "[PERSON_NAME] [PERSON_NAME]"
click at [735, 334] on div "Cancel Save" at bounding box center [783, 337] width 310 height 31
click at [922, 337] on span at bounding box center [910, 338] width 44 height 22
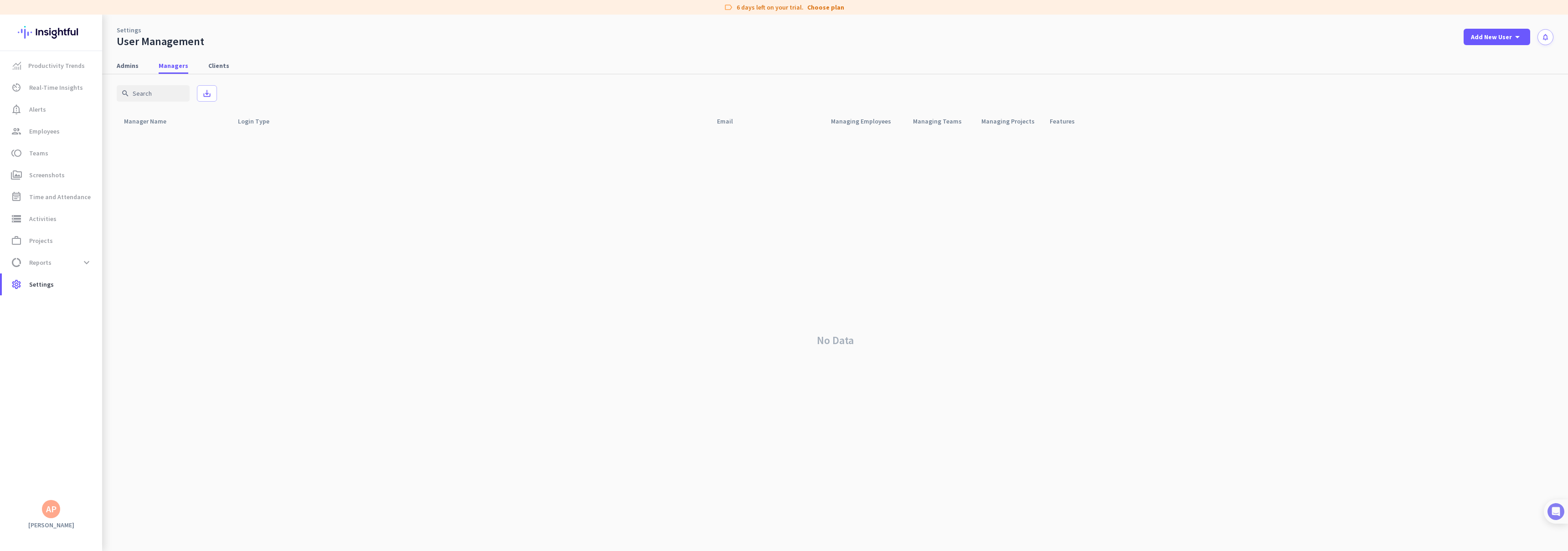
click at [1567, 513] on div at bounding box center [1556, 512] width 24 height 24
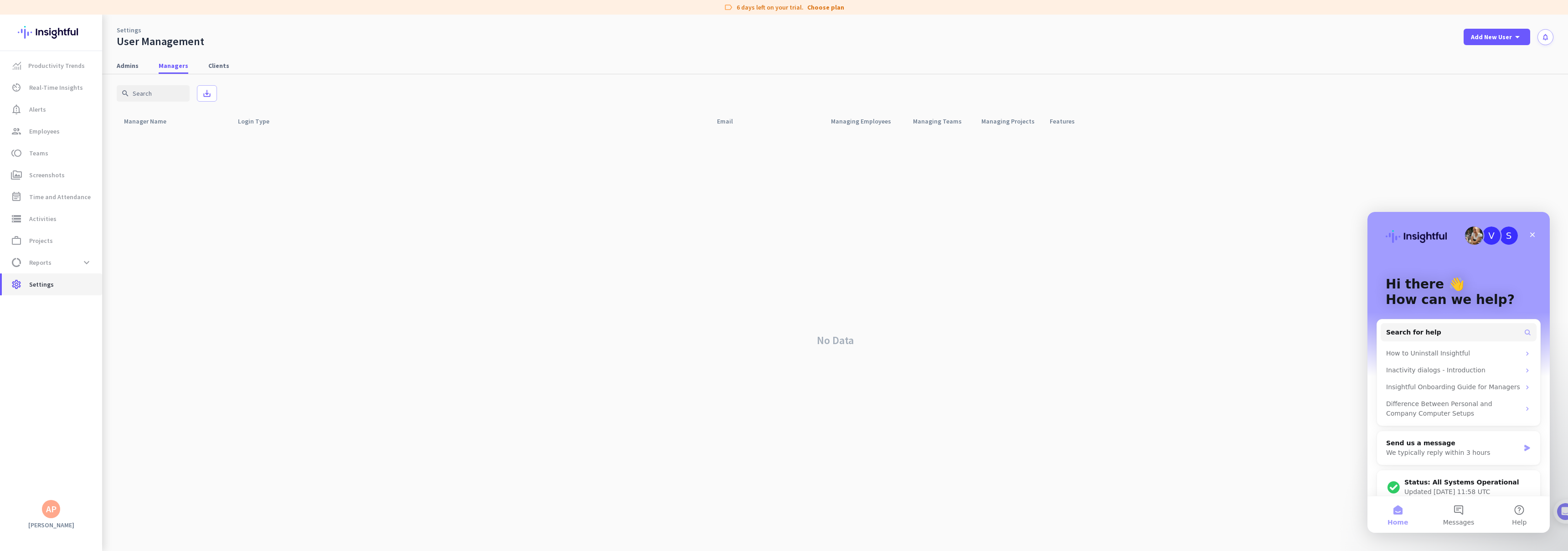
click at [43, 292] on link "settings Settings" at bounding box center [52, 284] width 100 height 22
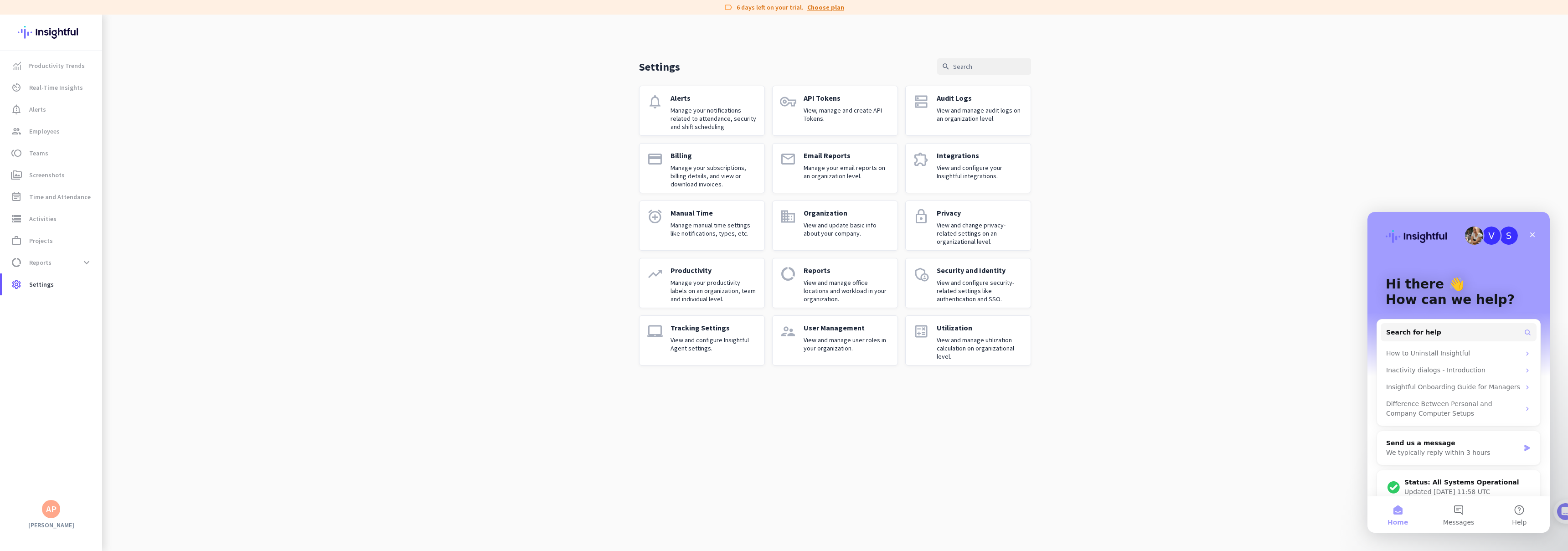
click at [821, 8] on link "Choose plan" at bounding box center [825, 7] width 37 height 9
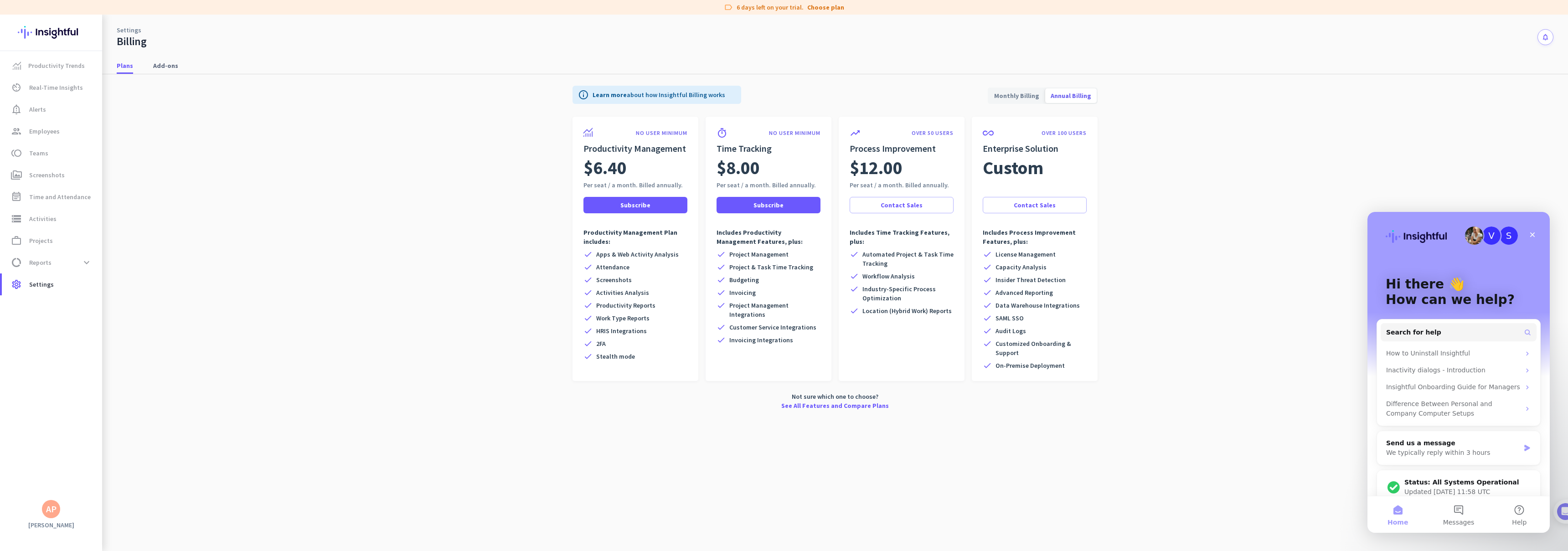
click at [1012, 89] on span "Monthly Billing" at bounding box center [1017, 96] width 56 height 22
